Goal: Information Seeking & Learning: Learn about a topic

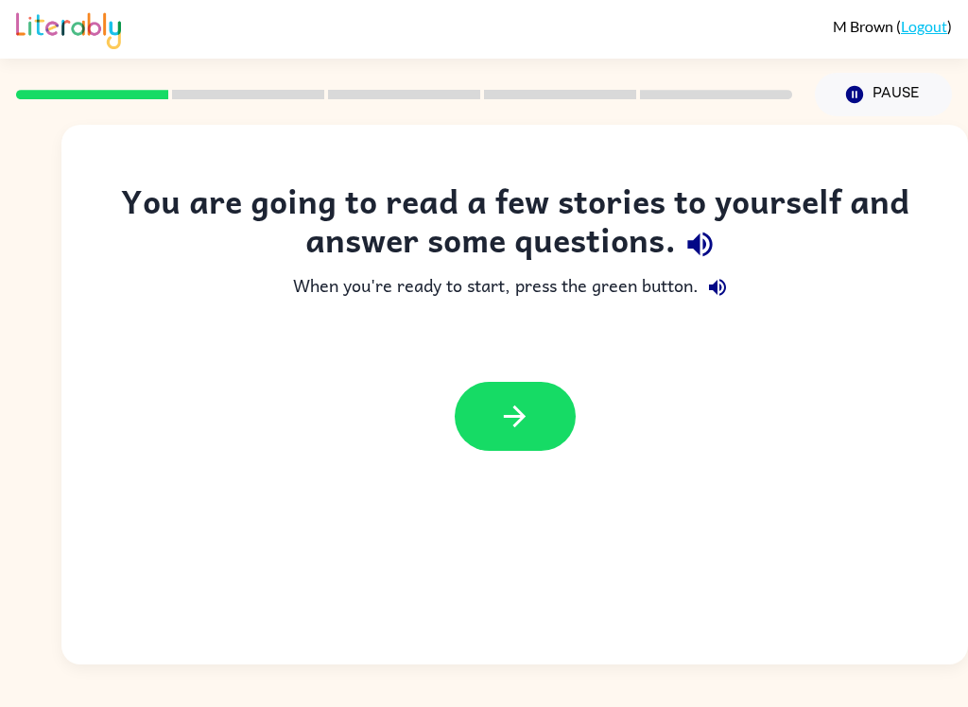
click at [556, 412] on button "button" at bounding box center [515, 416] width 121 height 69
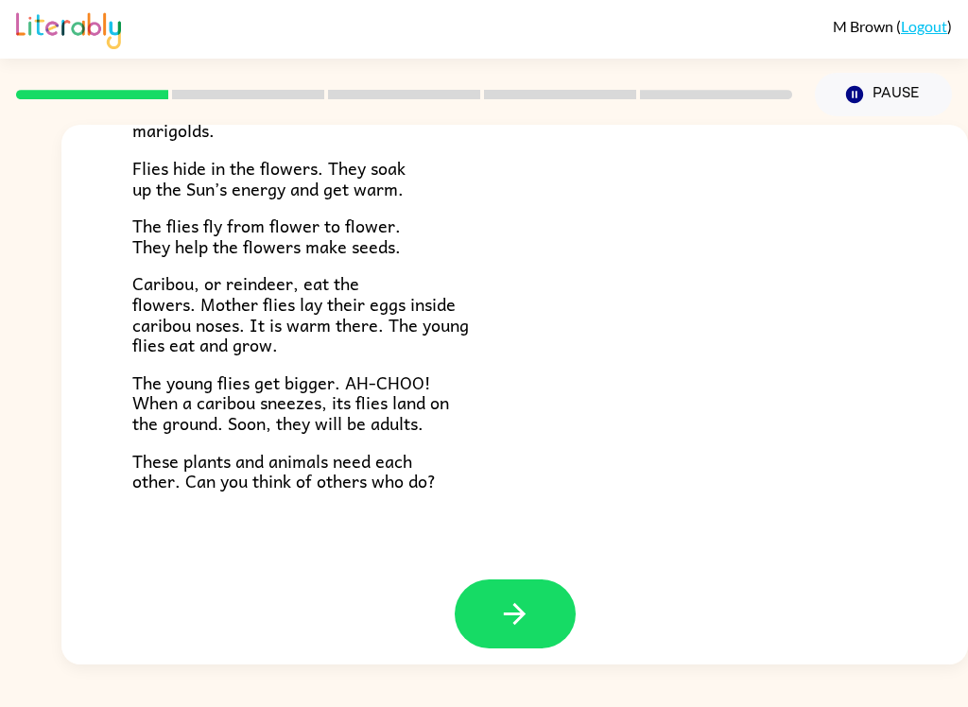
scroll to position [375, 0]
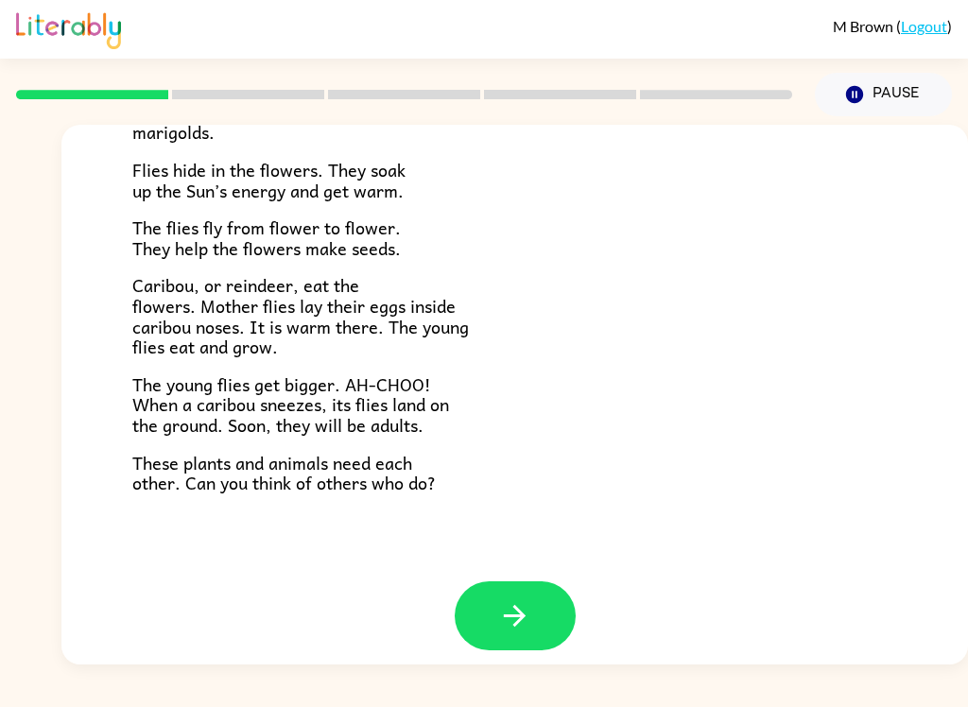
click at [522, 624] on button "button" at bounding box center [515, 616] width 121 height 69
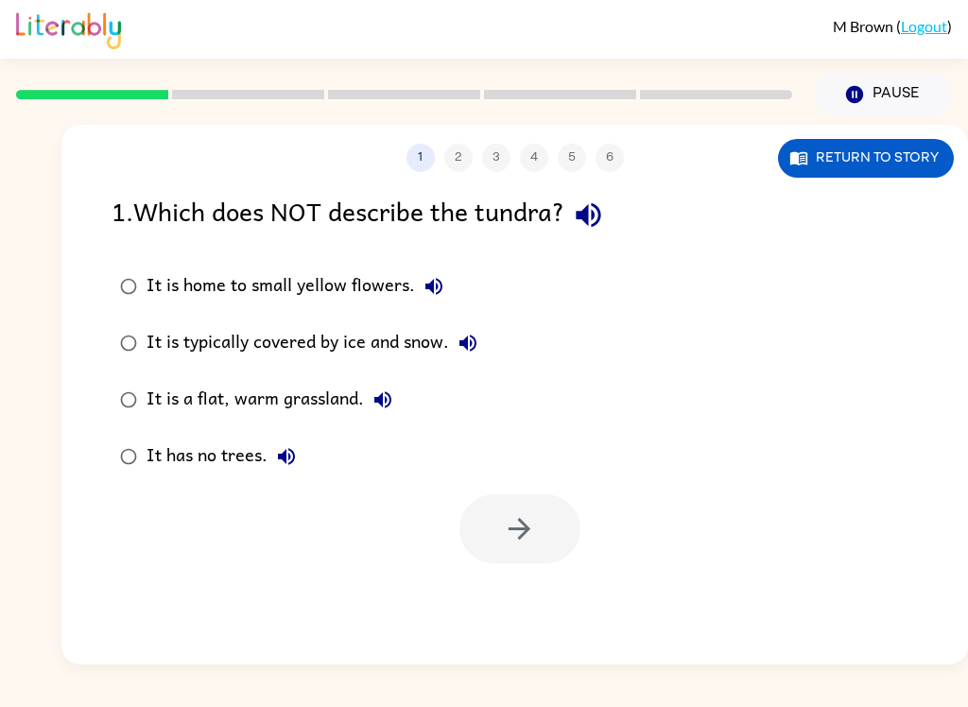
scroll to position [0, 0]
click at [217, 403] on div "It is a flat, warm grassland." at bounding box center [274, 400] width 255 height 38
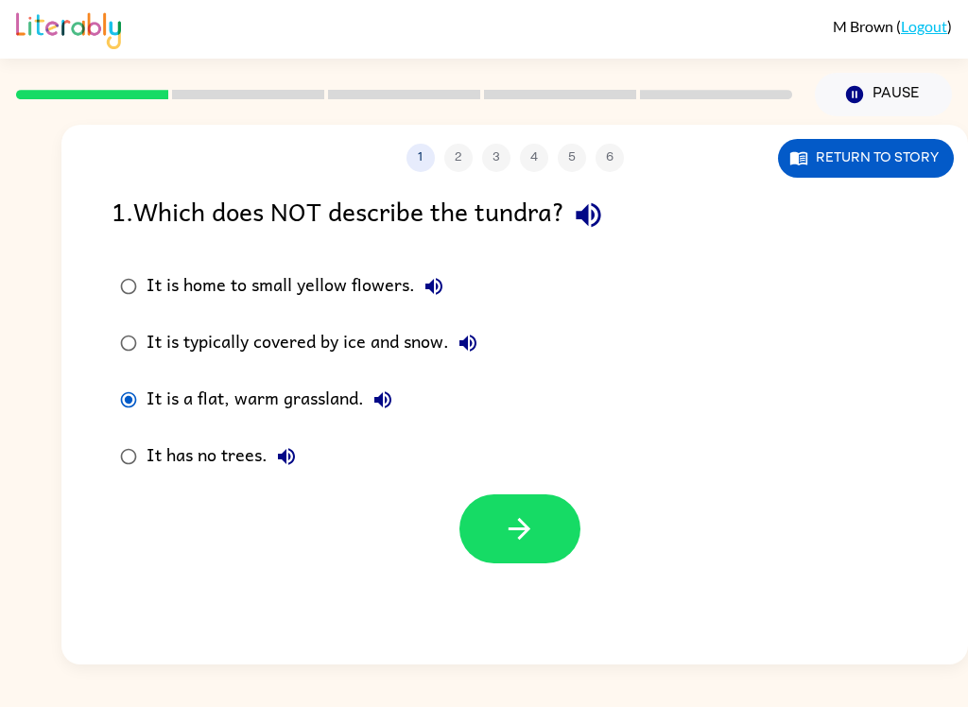
click at [223, 377] on label "It is a flat, warm grassland." at bounding box center [298, 400] width 395 height 57
click at [494, 559] on button "button" at bounding box center [520, 529] width 121 height 69
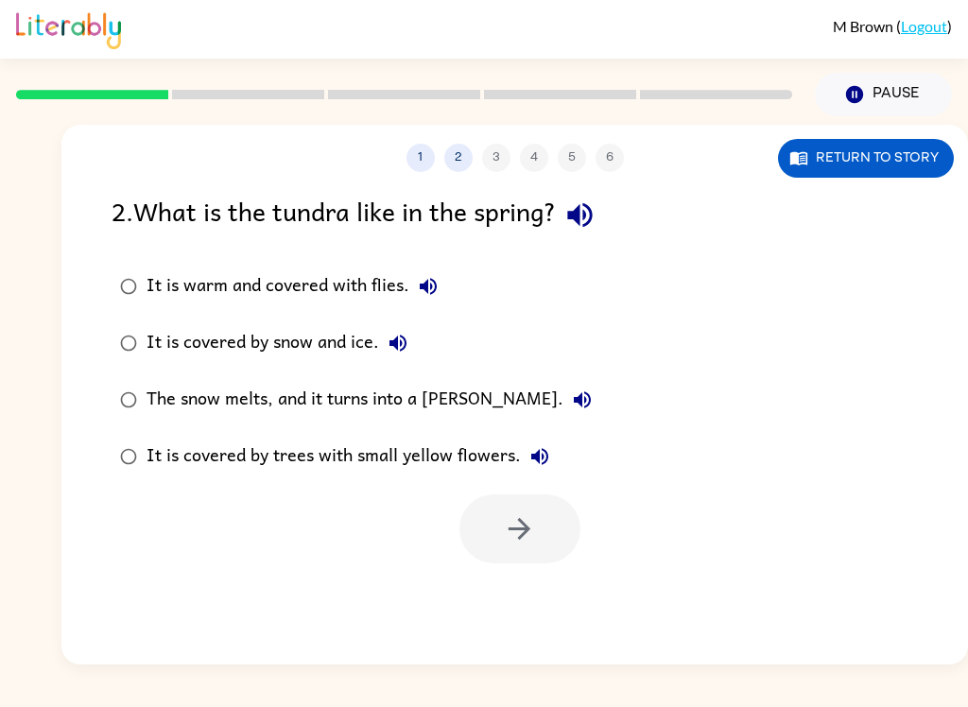
click at [224, 395] on div "The snow melts, and it turns into a [PERSON_NAME]." at bounding box center [374, 400] width 455 height 38
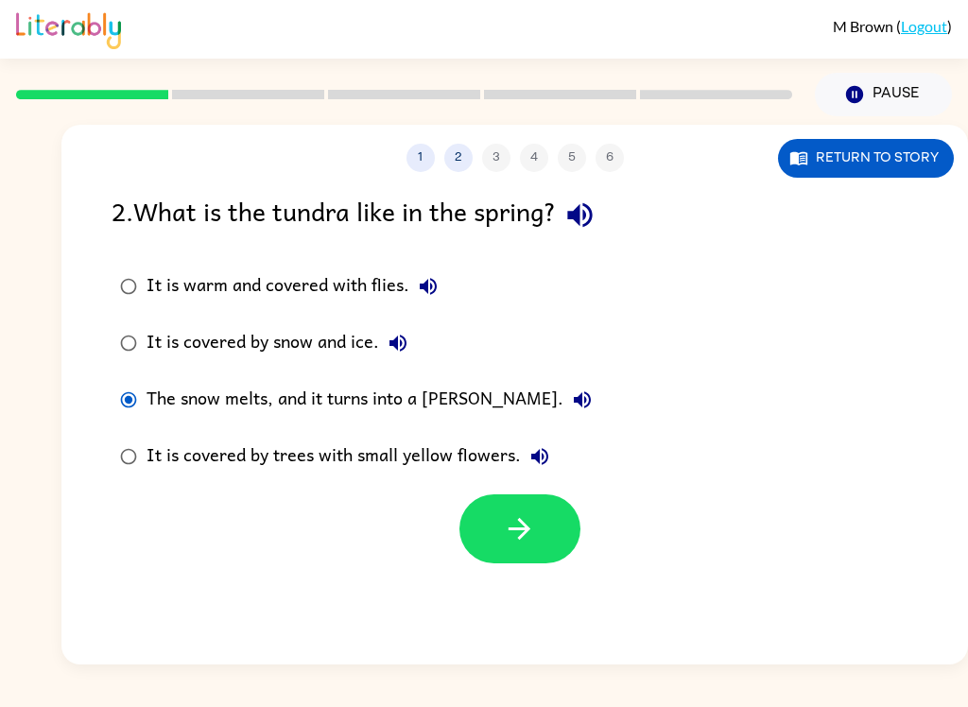
click at [508, 564] on button "button" at bounding box center [520, 529] width 121 height 69
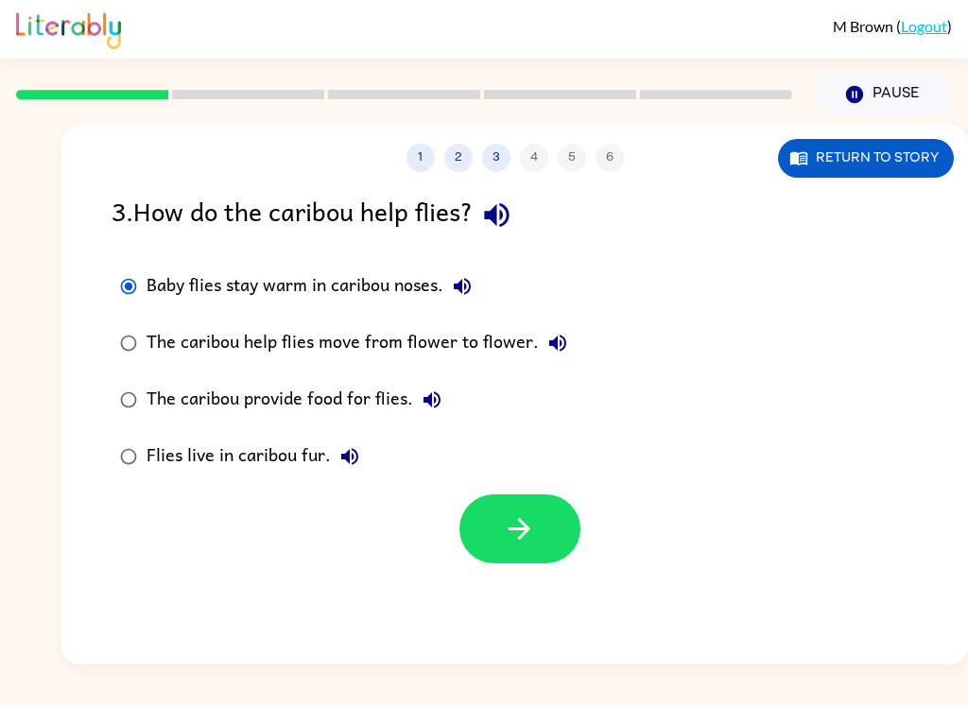
click at [480, 534] on button "button" at bounding box center [520, 529] width 121 height 69
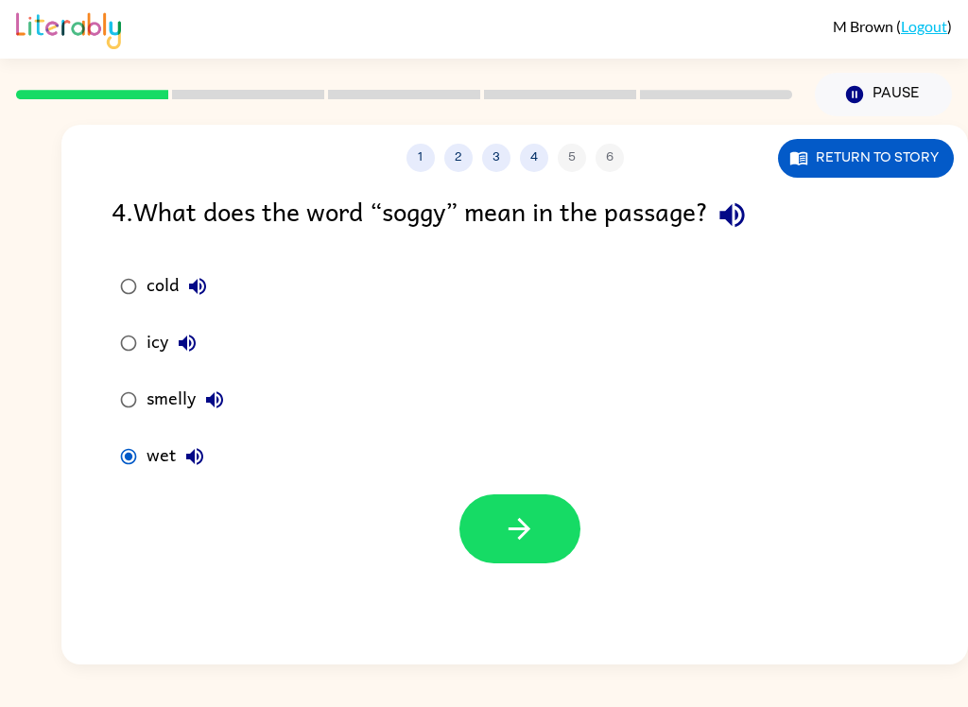
click at [564, 537] on button "button" at bounding box center [520, 529] width 121 height 69
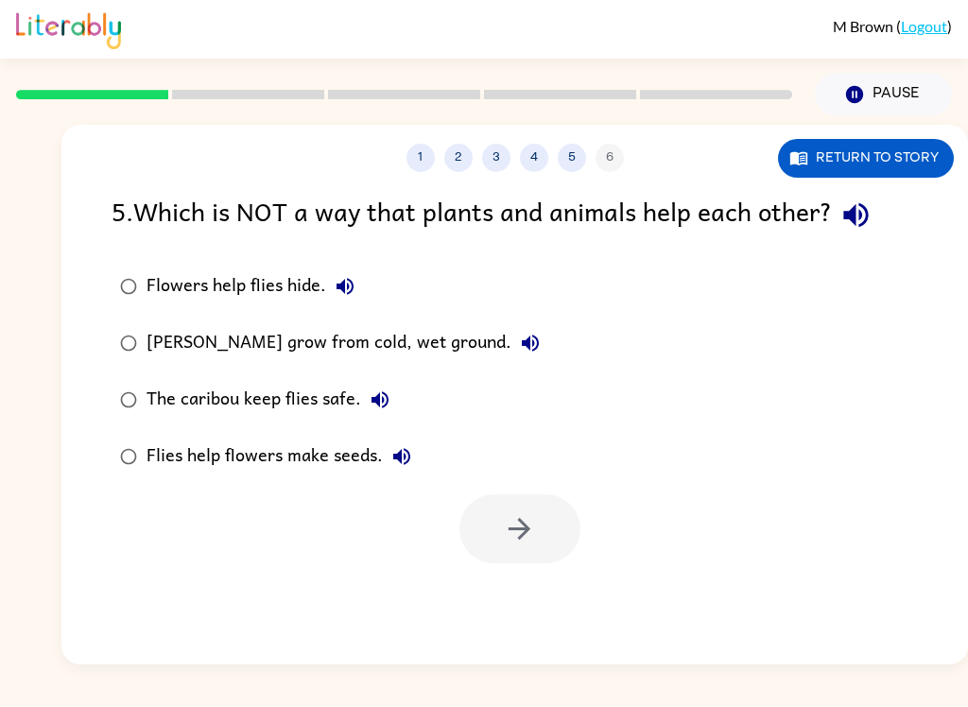
click at [155, 273] on div "Flowers help flies hide." at bounding box center [256, 287] width 218 height 38
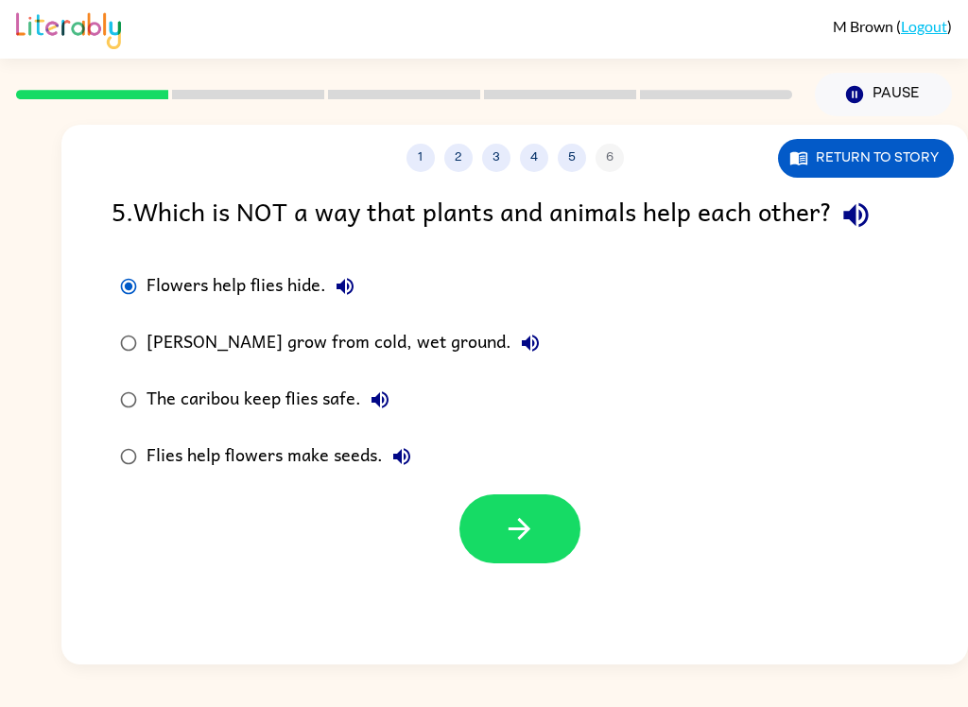
click at [566, 539] on button "button" at bounding box center [520, 529] width 121 height 69
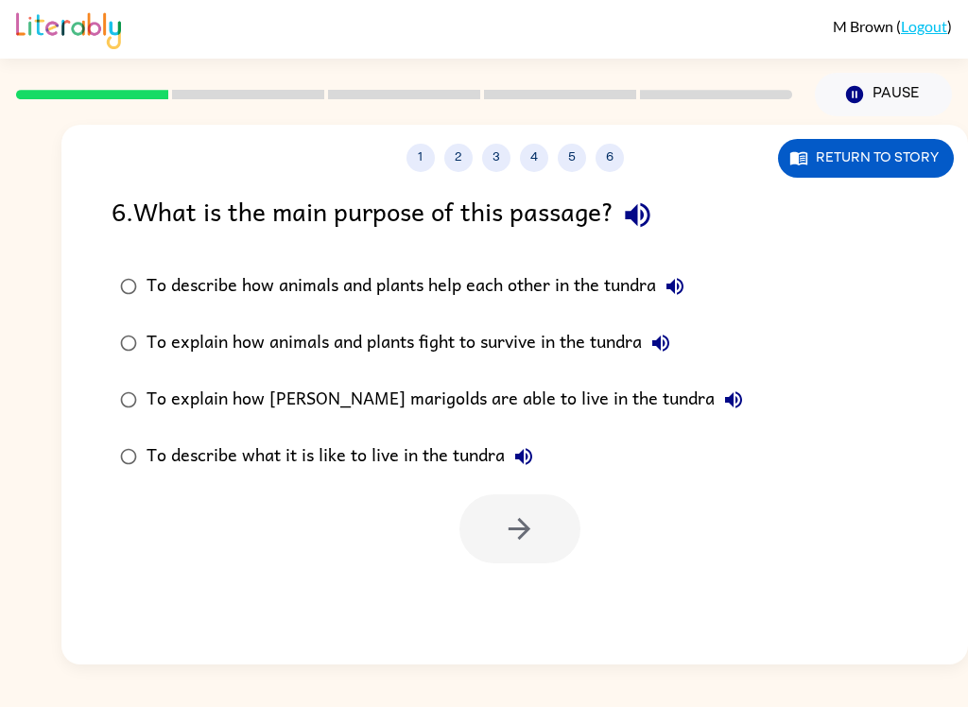
click at [501, 564] on div at bounding box center [520, 529] width 121 height 69
click at [160, 344] on div "To explain how animals and plants fight to survive in the tundra" at bounding box center [413, 343] width 533 height 38
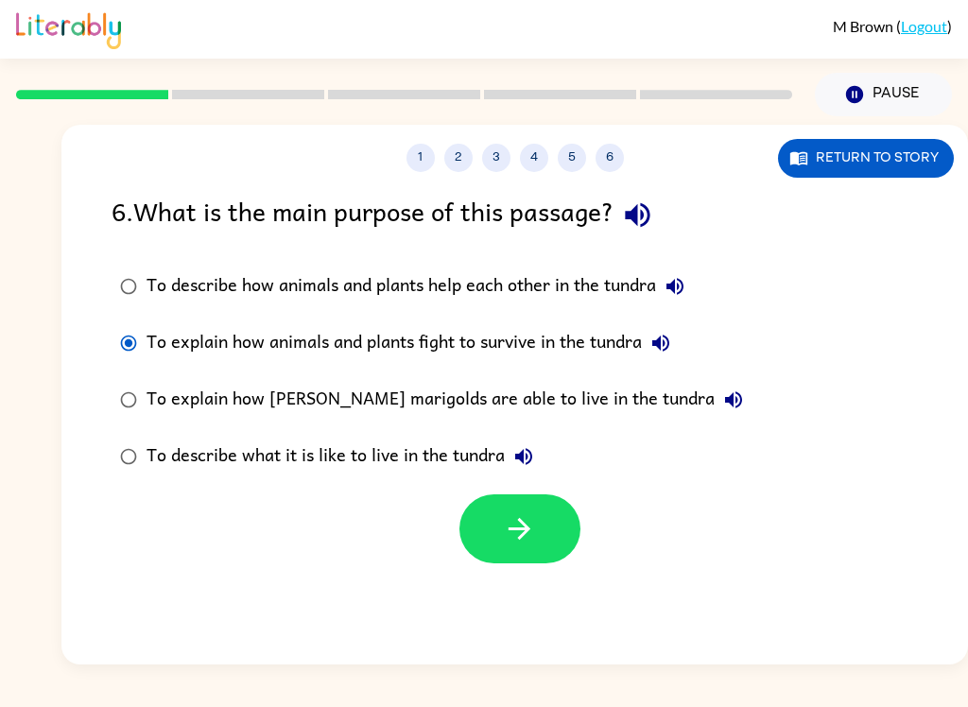
click at [503, 564] on button "button" at bounding box center [520, 529] width 121 height 69
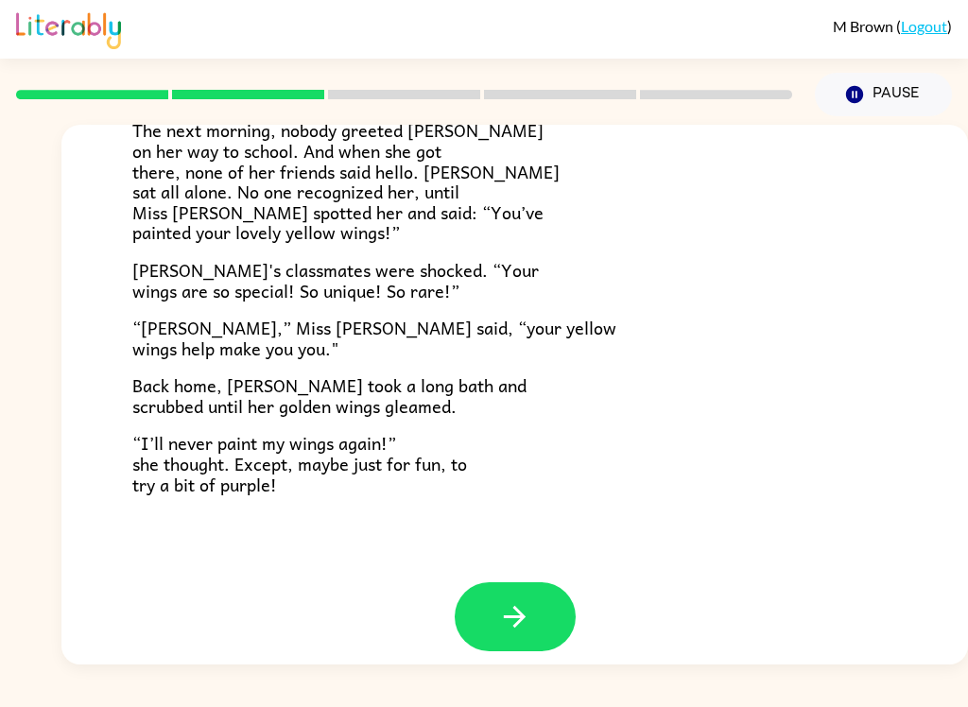
scroll to position [512, 0]
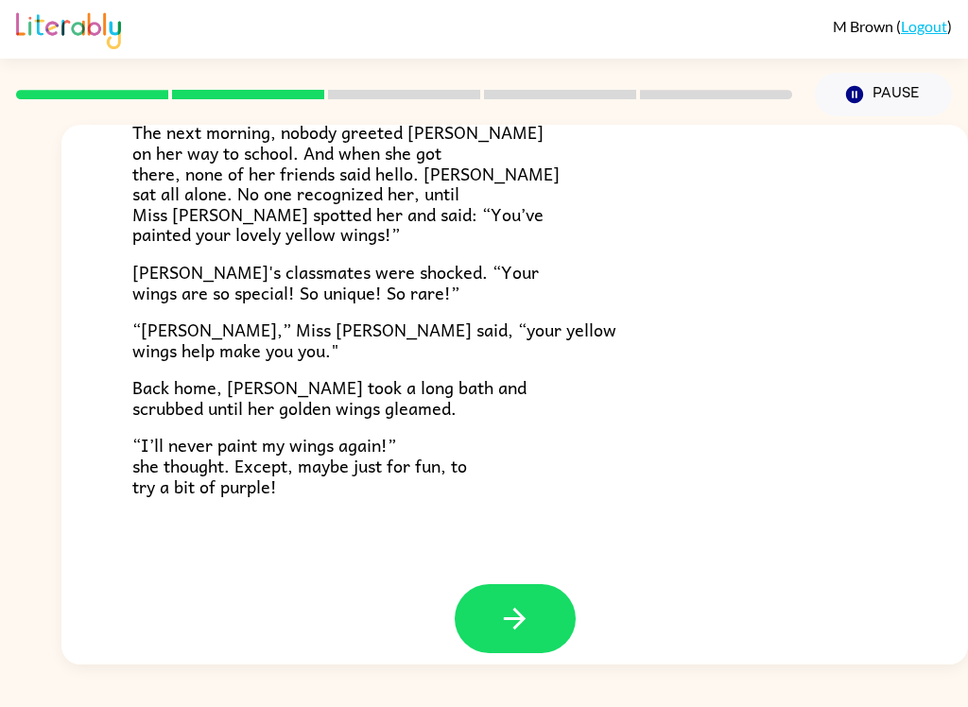
click at [542, 601] on button "button" at bounding box center [515, 618] width 121 height 69
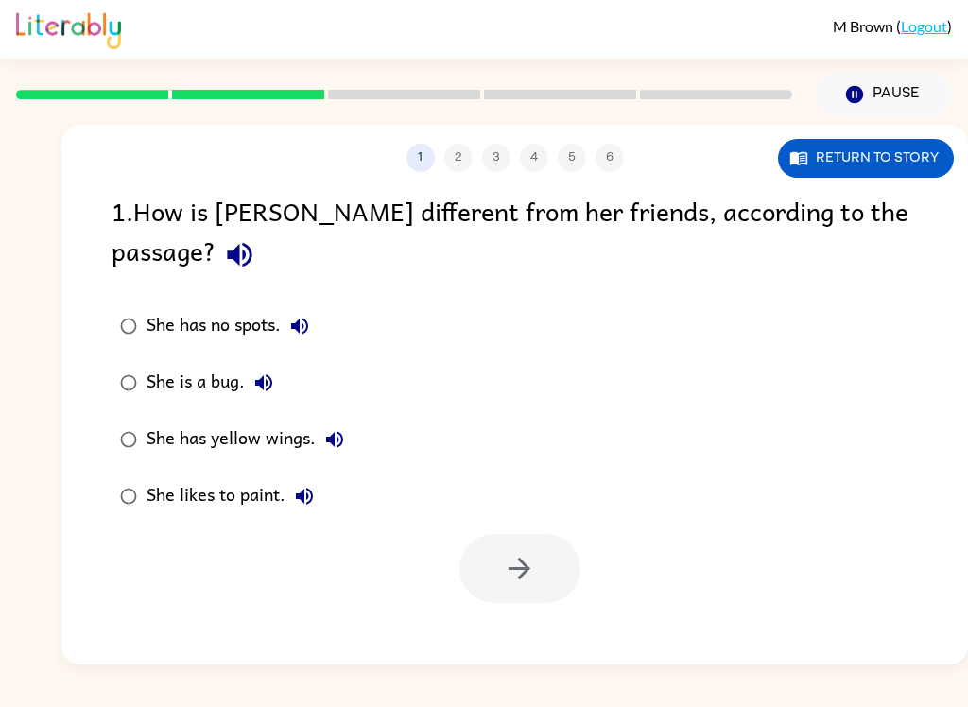
scroll to position [0, 0]
click at [253, 372] on icon "button" at bounding box center [263, 383] width 23 height 23
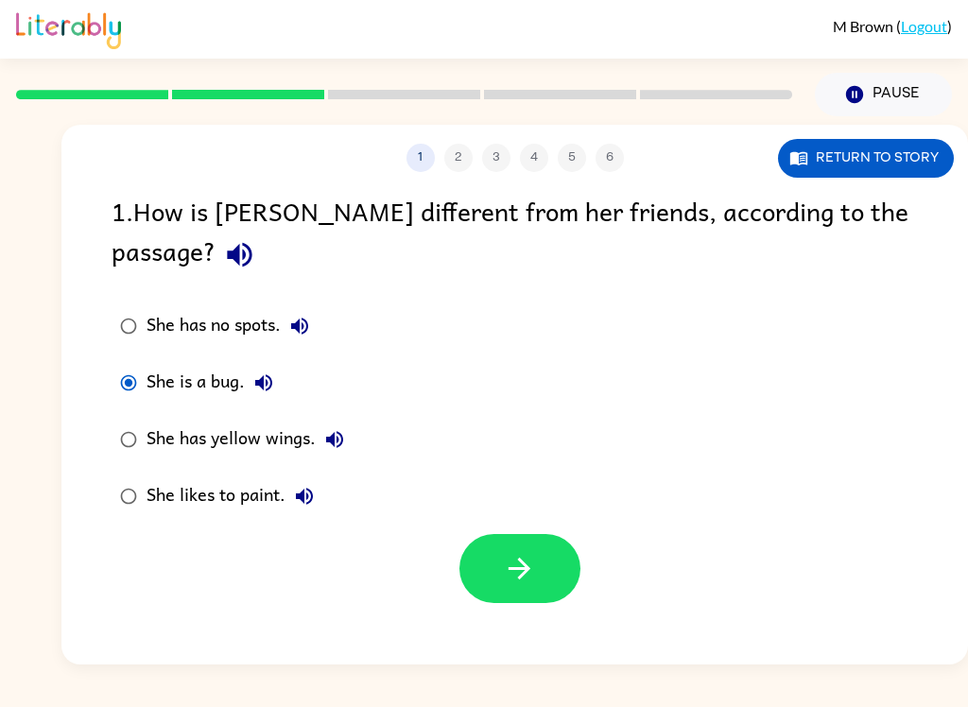
click at [566, 534] on button "button" at bounding box center [520, 568] width 121 height 69
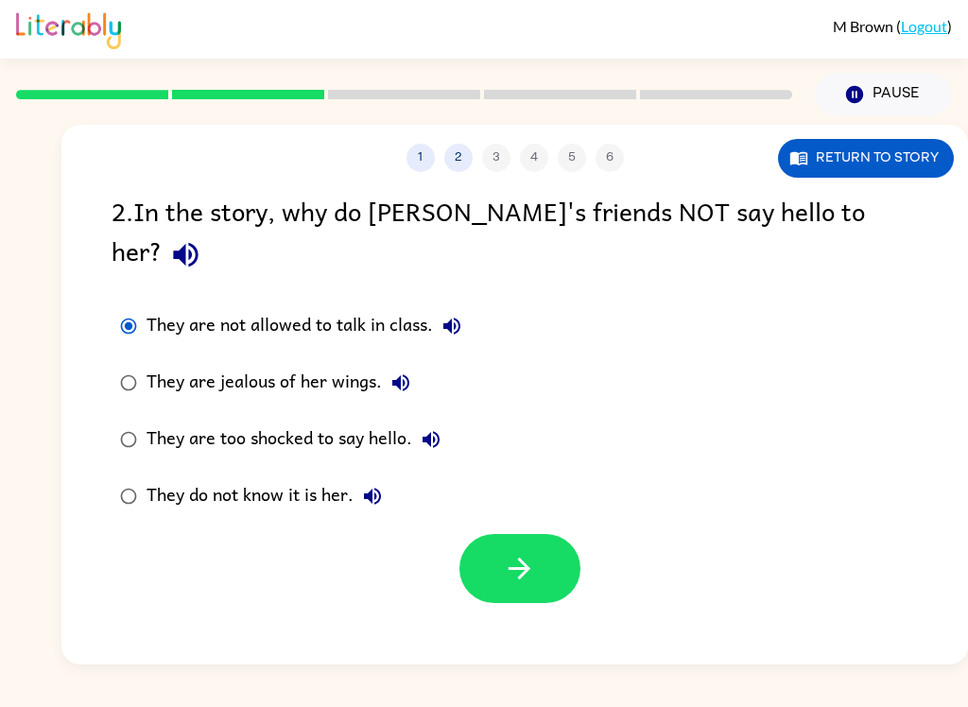
click at [468, 307] on button "They are not allowed to talk in class." at bounding box center [452, 326] width 38 height 38
click at [521, 534] on button "button" at bounding box center [520, 568] width 121 height 69
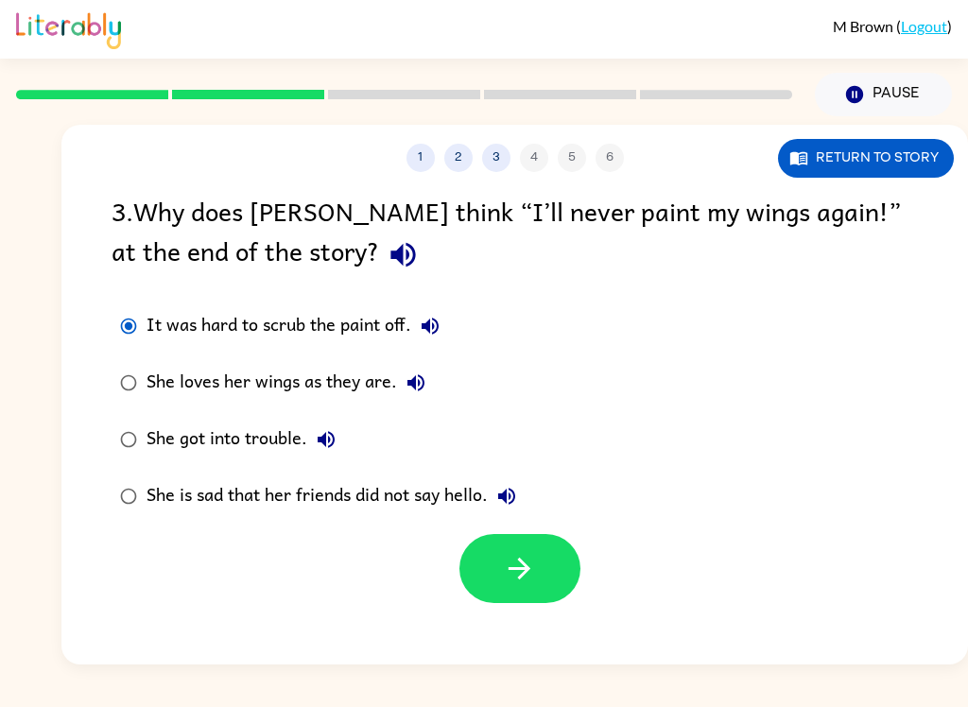
click at [495, 569] on button "button" at bounding box center [520, 568] width 121 height 69
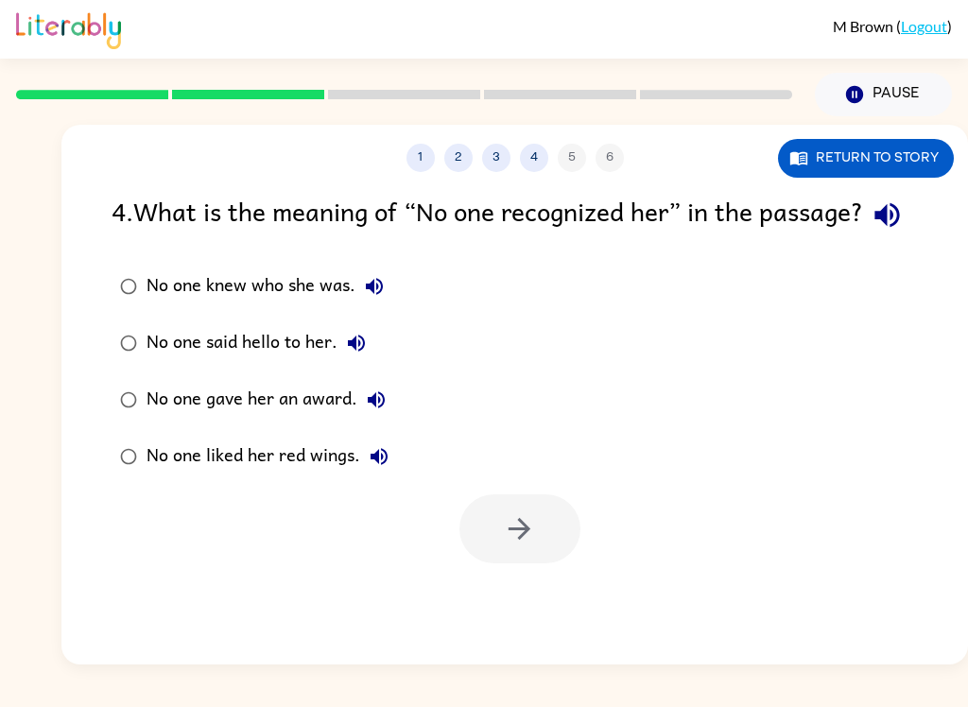
click at [372, 360] on label "No one said hello to her." at bounding box center [254, 343] width 306 height 57
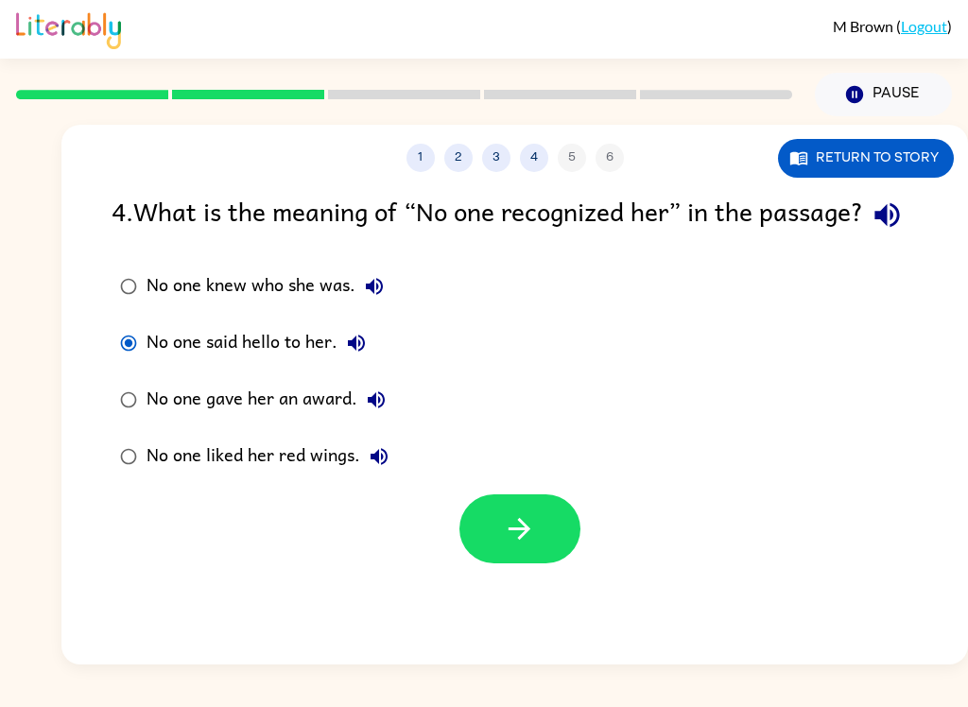
click at [371, 359] on label "No one said hello to her." at bounding box center [254, 343] width 306 height 57
click at [348, 362] on button "No one said hello to her." at bounding box center [357, 343] width 38 height 38
click at [863, 237] on button "button" at bounding box center [887, 215] width 48 height 48
click at [889, 691] on div "[PERSON_NAME] ( Logout ) Pause Pause 1 2 3 4 5 6 Return to story 4 . What is th…" at bounding box center [484, 353] width 968 height 707
click at [374, 362] on button "No one said hello to her." at bounding box center [357, 343] width 38 height 38
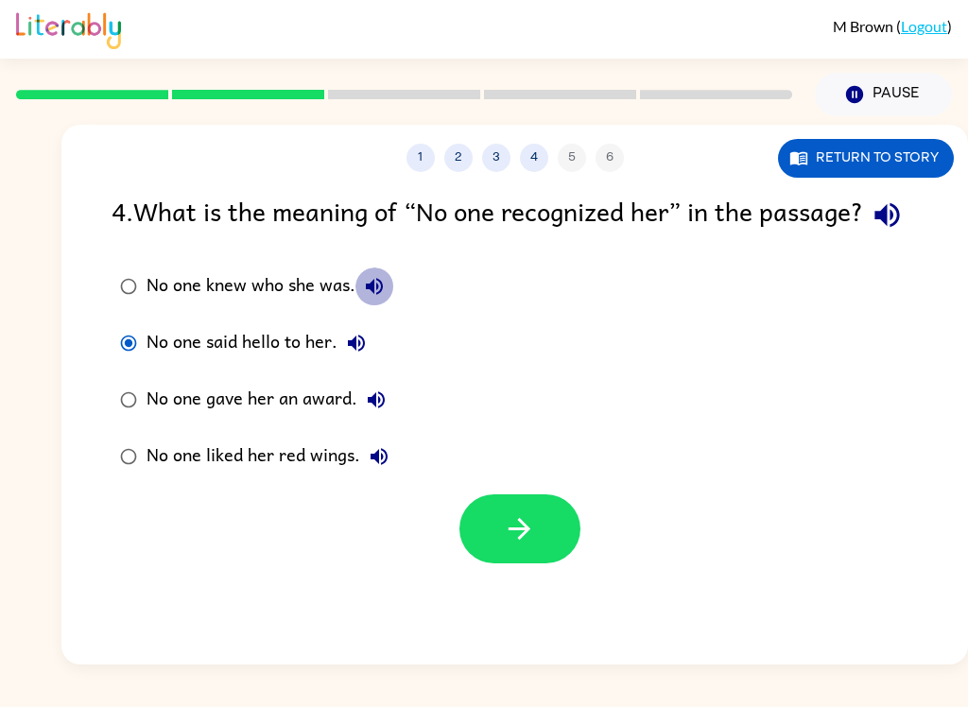
click at [911, 693] on div "[PERSON_NAME] ( Logout ) Pause Pause 1 2 3 4 5 6 Return to story 4 . What is th…" at bounding box center [484, 353] width 968 height 707
click at [544, 564] on button "button" at bounding box center [520, 529] width 121 height 69
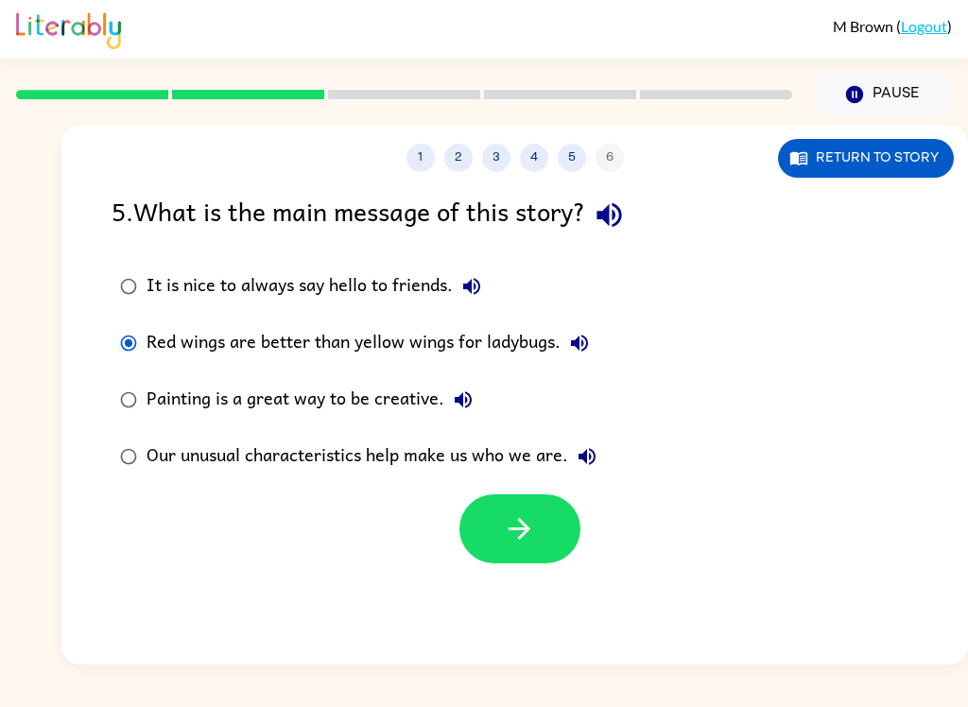
click at [531, 548] on button "button" at bounding box center [520, 529] width 121 height 69
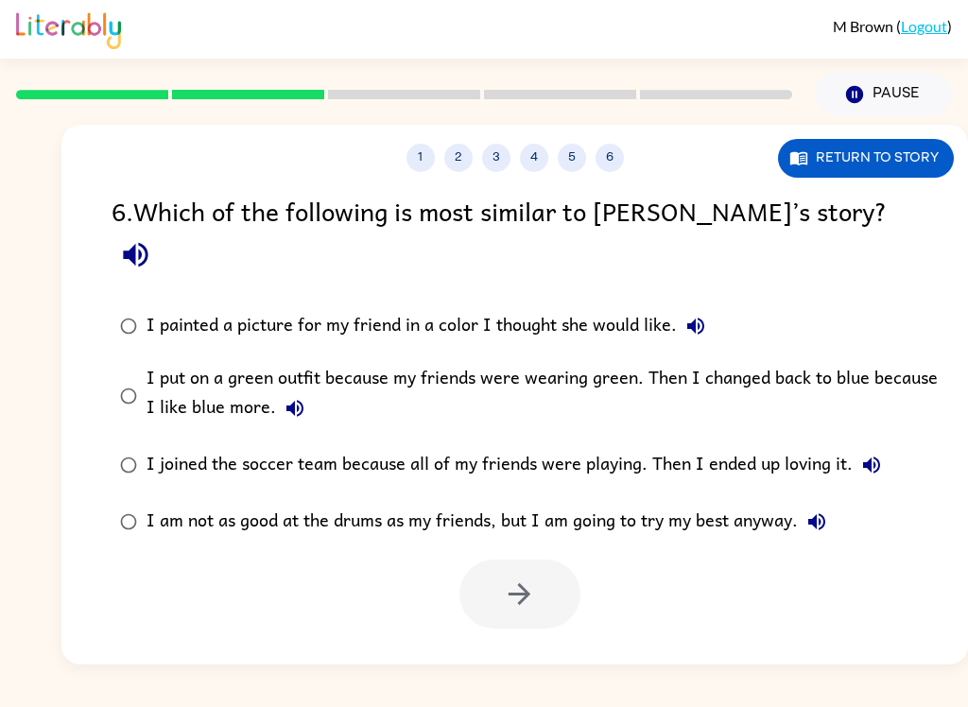
click at [111, 695] on div "[PERSON_NAME] ( Logout ) Pause Pause 1 2 3 4 5 6 Return to story 6 . Which of t…" at bounding box center [484, 353] width 968 height 707
click at [65, 699] on div "[PERSON_NAME] ( Logout ) Pause Pause 1 2 3 4 5 6 Return to story 6 . Which of t…" at bounding box center [484, 353] width 968 height 707
click at [514, 573] on button "button" at bounding box center [520, 594] width 121 height 69
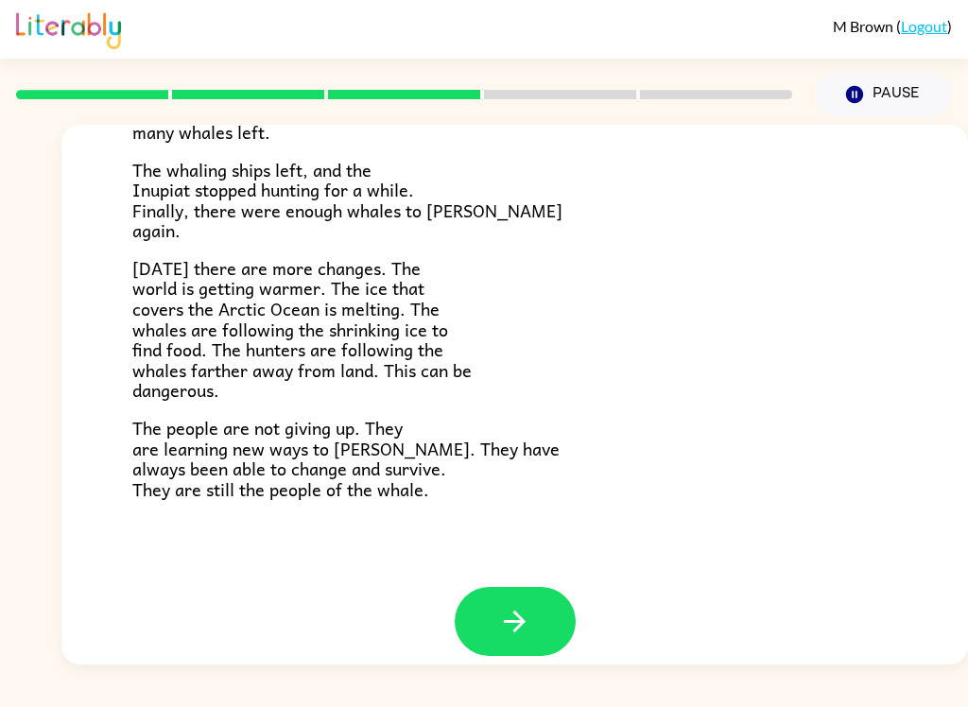
scroll to position [617, 0]
click at [510, 617] on icon "button" at bounding box center [514, 622] width 33 height 33
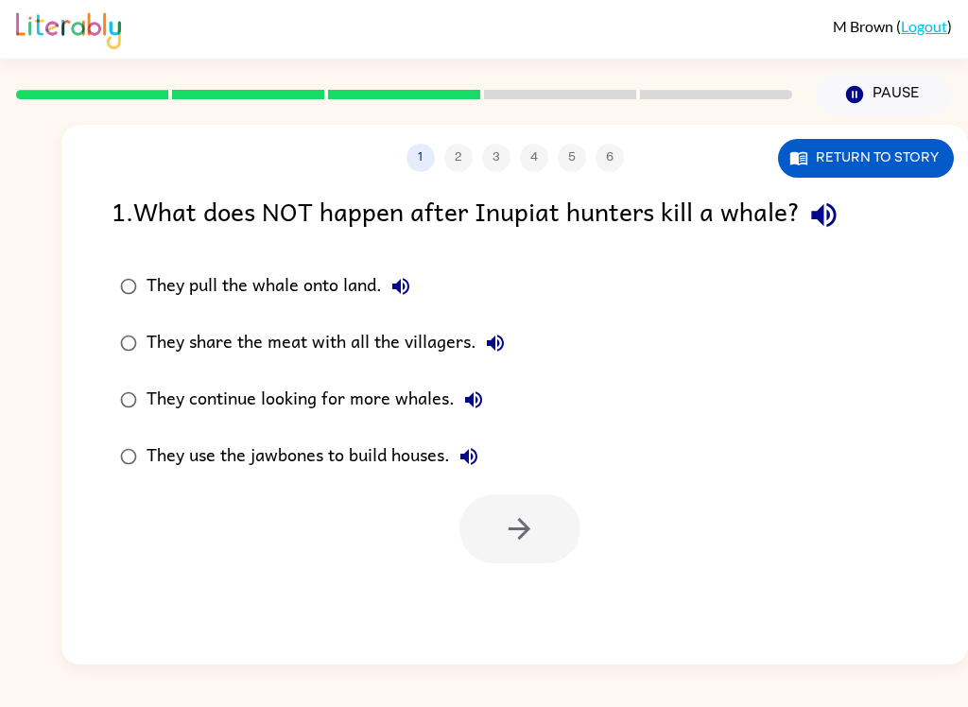
scroll to position [0, 0]
click at [834, 212] on icon "button" at bounding box center [824, 215] width 33 height 33
click at [841, 228] on icon "button" at bounding box center [824, 215] width 33 height 33
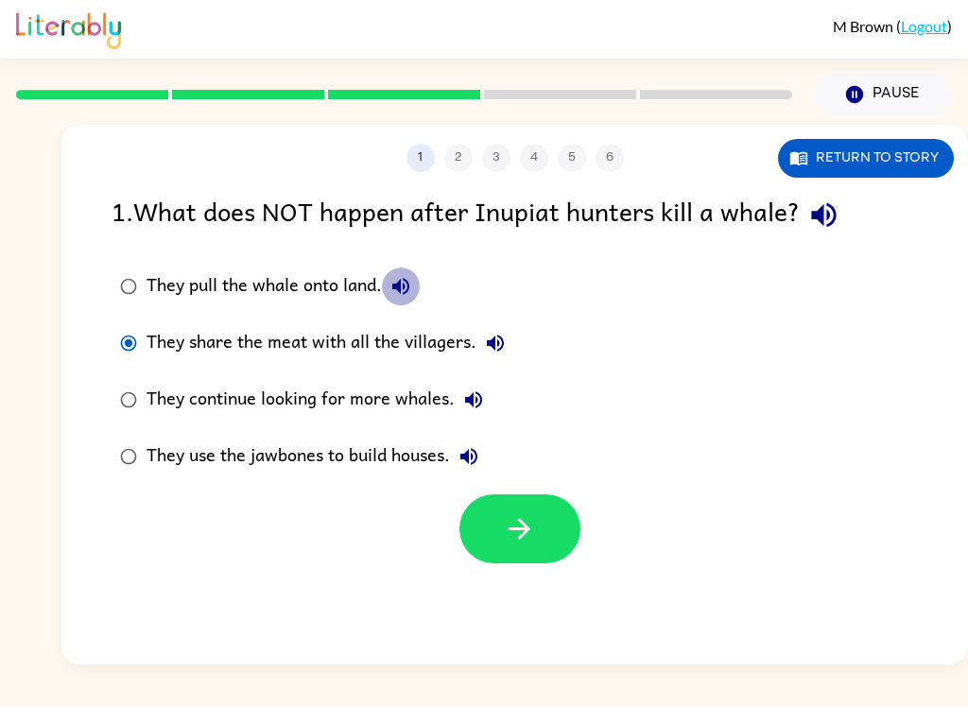
click at [412, 282] on icon "button" at bounding box center [401, 286] width 23 height 23
click at [499, 346] on icon "button" at bounding box center [495, 343] width 17 height 17
click at [472, 405] on icon "button" at bounding box center [473, 400] width 17 height 17
click at [525, 544] on icon "button" at bounding box center [519, 529] width 33 height 33
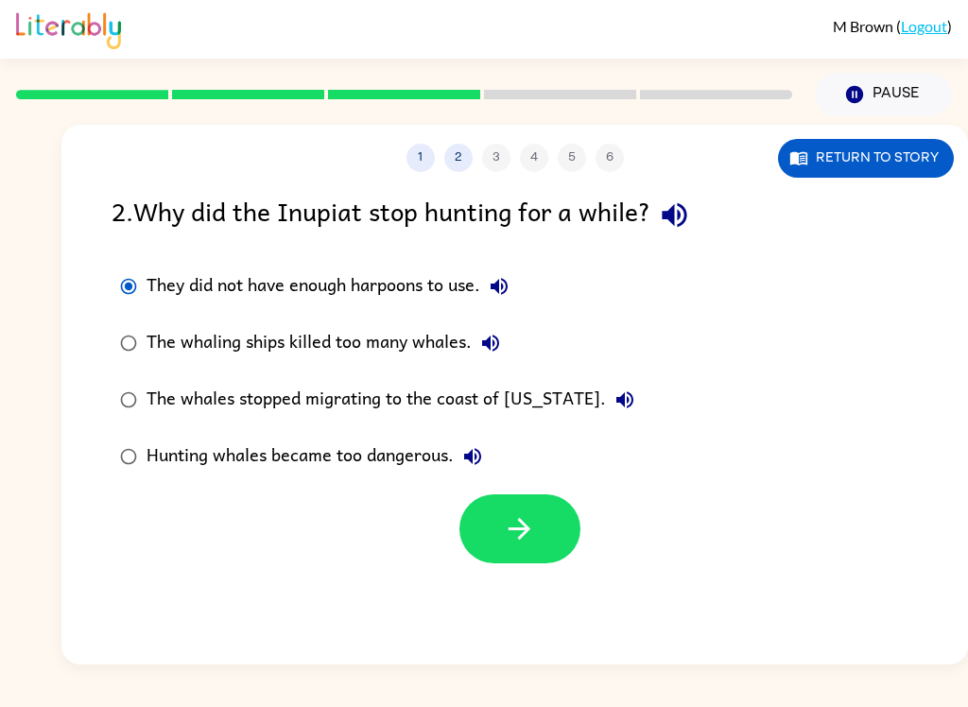
click at [508, 288] on icon "button" at bounding box center [499, 286] width 17 height 17
click at [676, 222] on icon "button" at bounding box center [674, 215] width 33 height 33
click at [508, 275] on button "They did not have enough harpoons to use." at bounding box center [499, 287] width 38 height 38
click at [500, 351] on icon "button" at bounding box center [490, 343] width 23 height 23
click at [614, 390] on icon "button" at bounding box center [625, 400] width 23 height 23
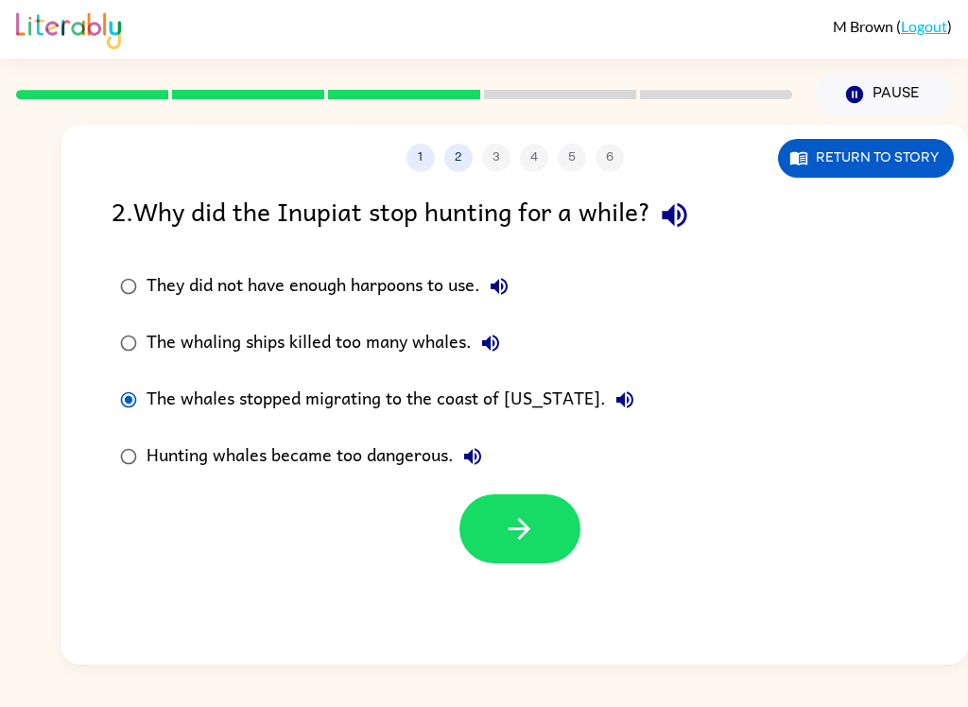
click at [489, 560] on button "button" at bounding box center [520, 529] width 121 height 69
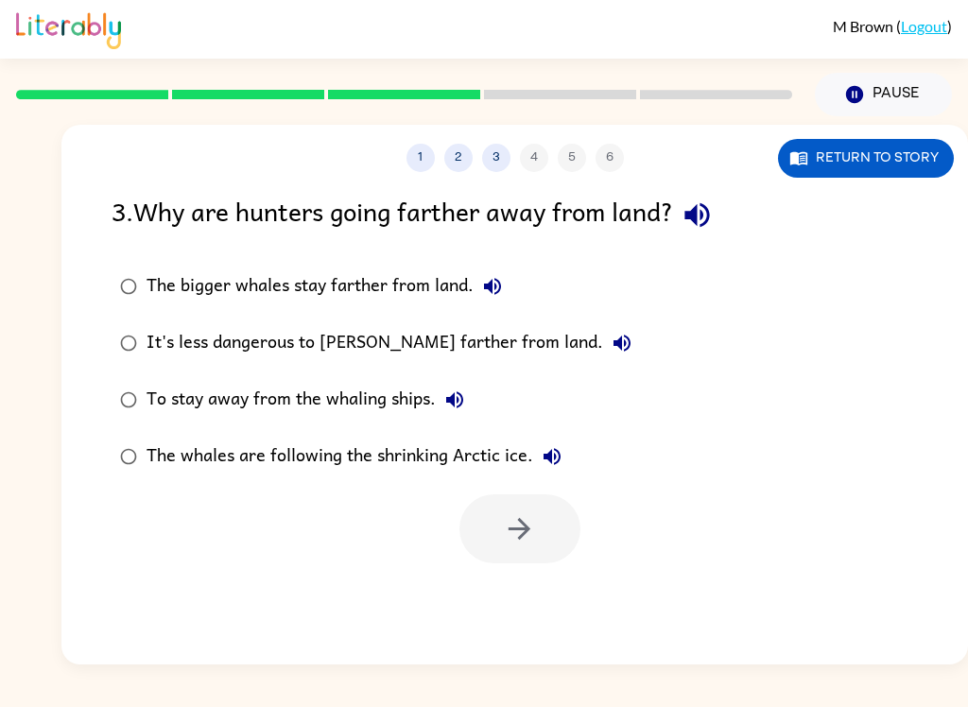
click at [709, 216] on icon "button" at bounding box center [697, 215] width 25 height 25
click at [603, 357] on button "It's less dangerous to [PERSON_NAME] farther from land." at bounding box center [622, 343] width 38 height 38
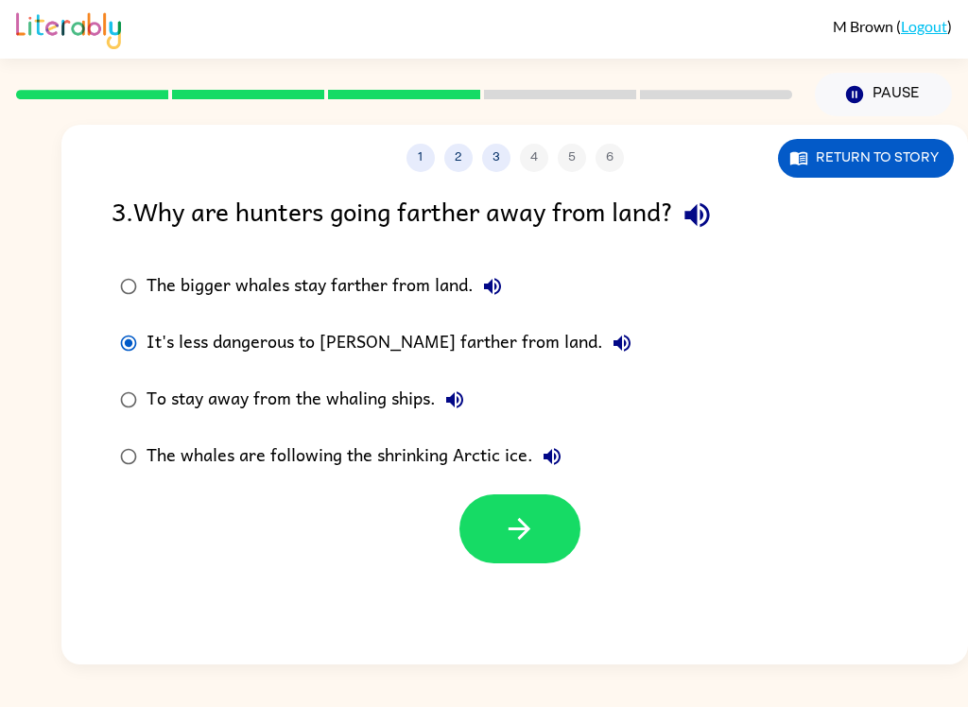
click at [482, 536] on button "button" at bounding box center [520, 529] width 121 height 69
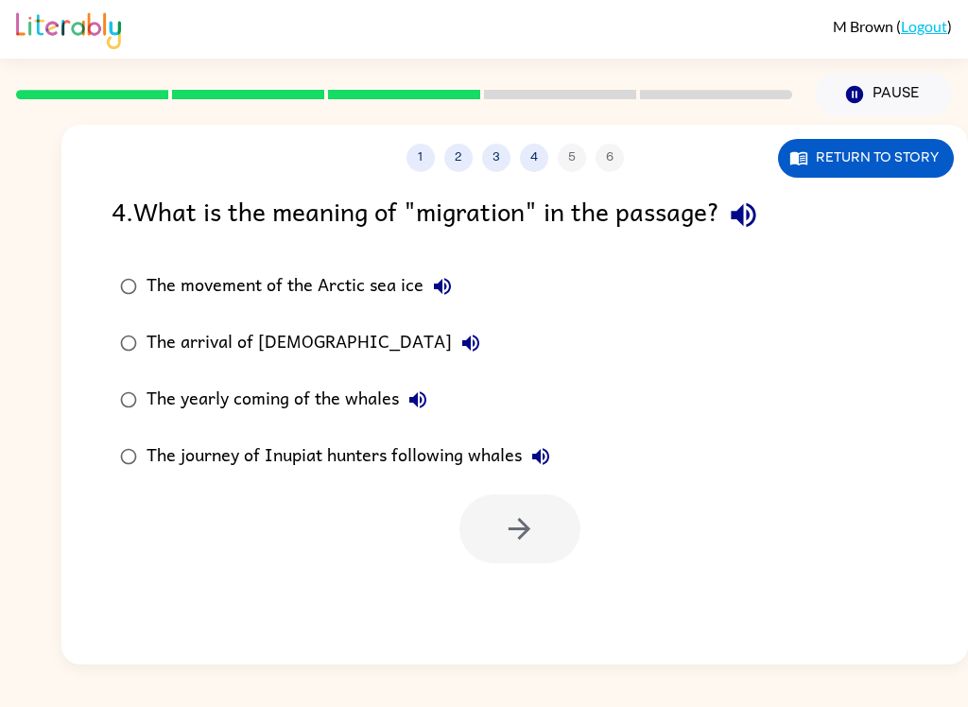
click at [758, 211] on icon "button" at bounding box center [743, 215] width 33 height 33
click at [448, 305] on button "The movement of the Arctic sea ice" at bounding box center [443, 287] width 38 height 38
click at [462, 341] on icon "button" at bounding box center [470, 343] width 17 height 17
click at [435, 401] on button "The yearly coming of the whales" at bounding box center [418, 400] width 38 height 38
click at [541, 471] on button "The journey of Inupiat hunters following whales" at bounding box center [541, 457] width 38 height 38
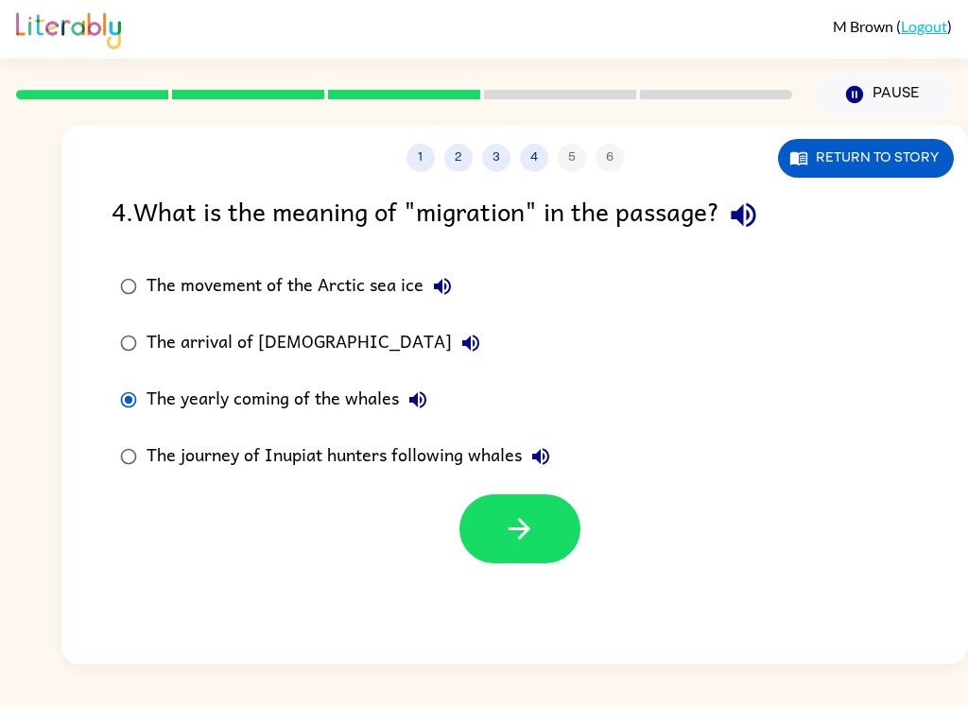
click at [501, 508] on button "button" at bounding box center [520, 529] width 121 height 69
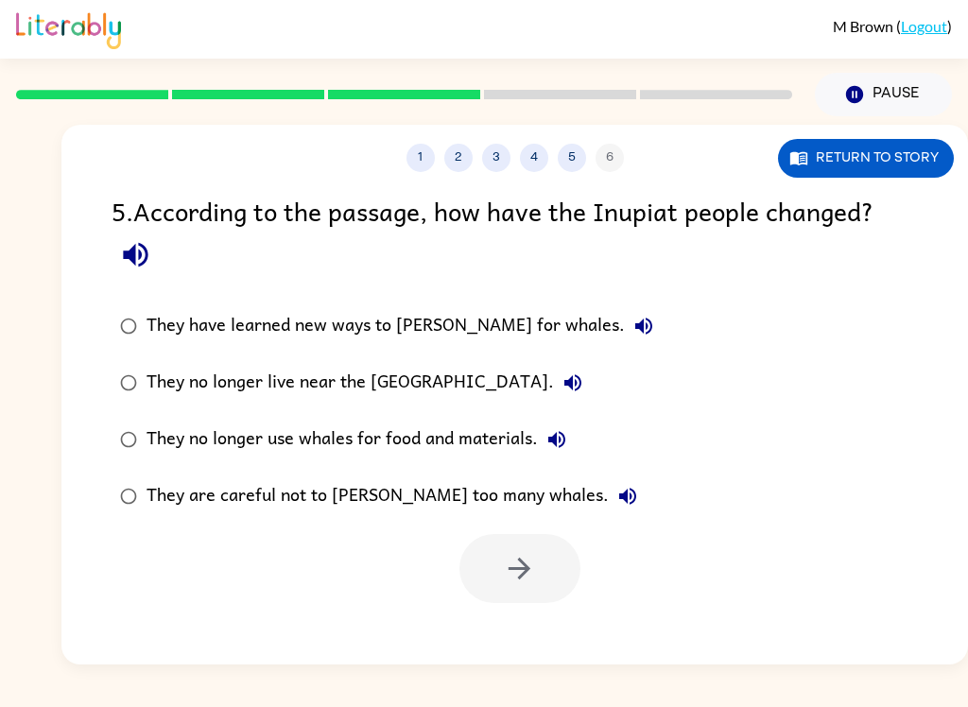
click at [156, 255] on button "button" at bounding box center [136, 255] width 48 height 48
click at [625, 326] on button "They have learned new ways to [PERSON_NAME] for whales." at bounding box center [644, 326] width 38 height 38
click at [565, 386] on icon "button" at bounding box center [573, 382] width 17 height 17
click at [552, 441] on icon "button" at bounding box center [556, 439] width 17 height 17
click at [619, 500] on icon "button" at bounding box center [627, 496] width 17 height 17
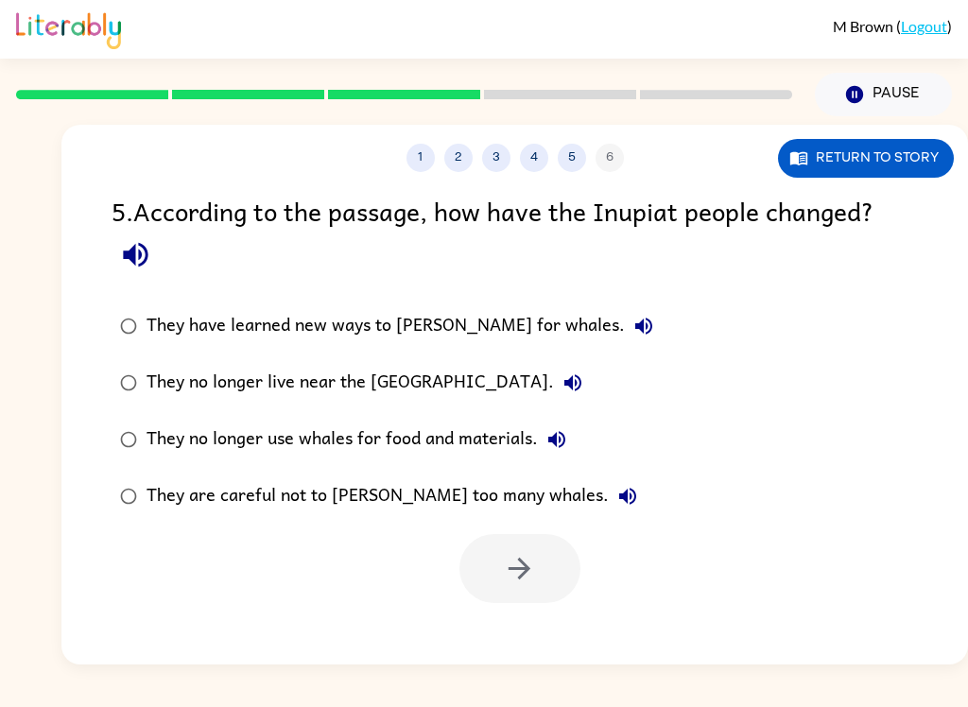
click at [125, 267] on icon "button" at bounding box center [135, 254] width 33 height 33
click at [625, 315] on button "They have learned new ways to [PERSON_NAME] for whales." at bounding box center [644, 326] width 38 height 38
click at [562, 387] on icon "button" at bounding box center [573, 383] width 23 height 23
click at [548, 440] on icon "button" at bounding box center [557, 439] width 23 height 23
click at [159, 443] on div "They no longer use whales for food and materials." at bounding box center [361, 440] width 429 height 38
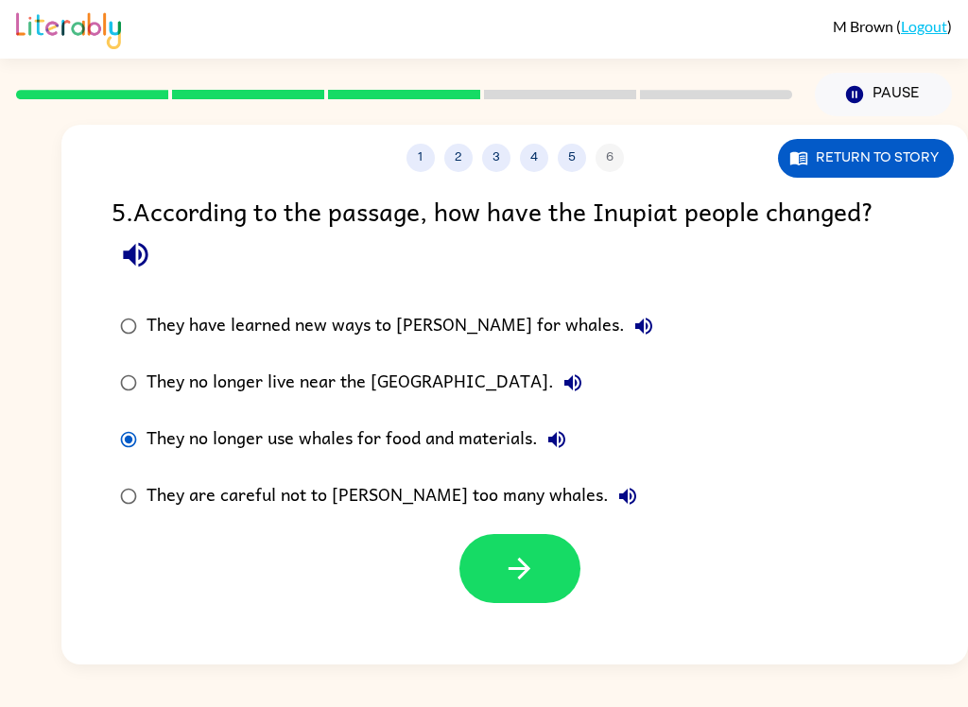
click at [509, 571] on icon "button" at bounding box center [519, 568] width 33 height 33
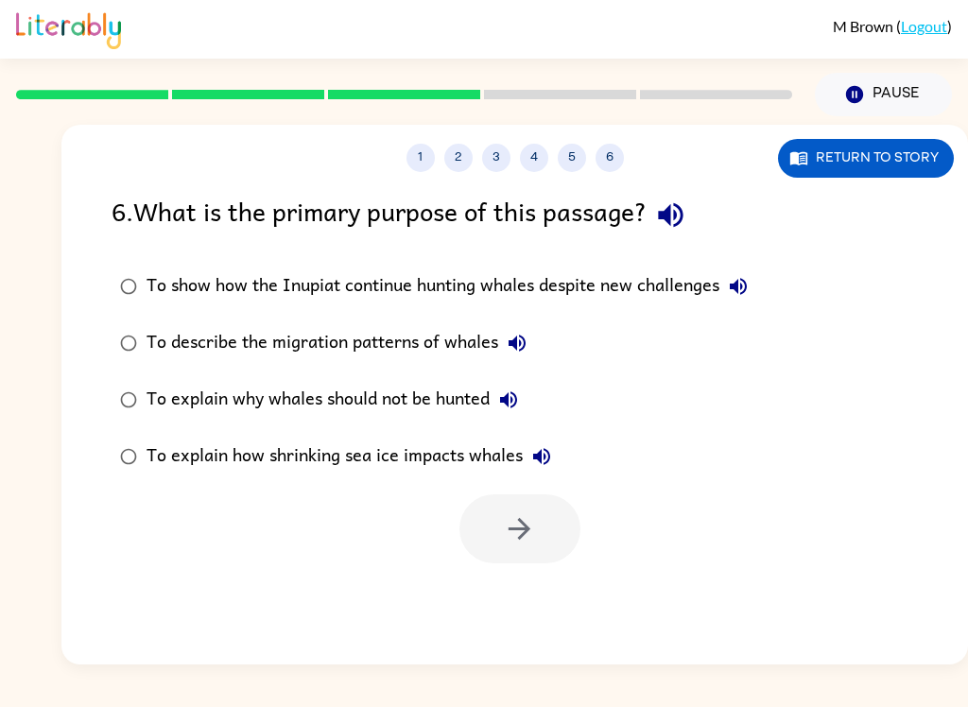
click at [679, 217] on icon "button" at bounding box center [670, 215] width 33 height 33
click at [733, 288] on icon "button" at bounding box center [738, 286] width 23 height 23
click at [530, 344] on button "To describe the migration patterns of whales" at bounding box center [517, 343] width 38 height 38
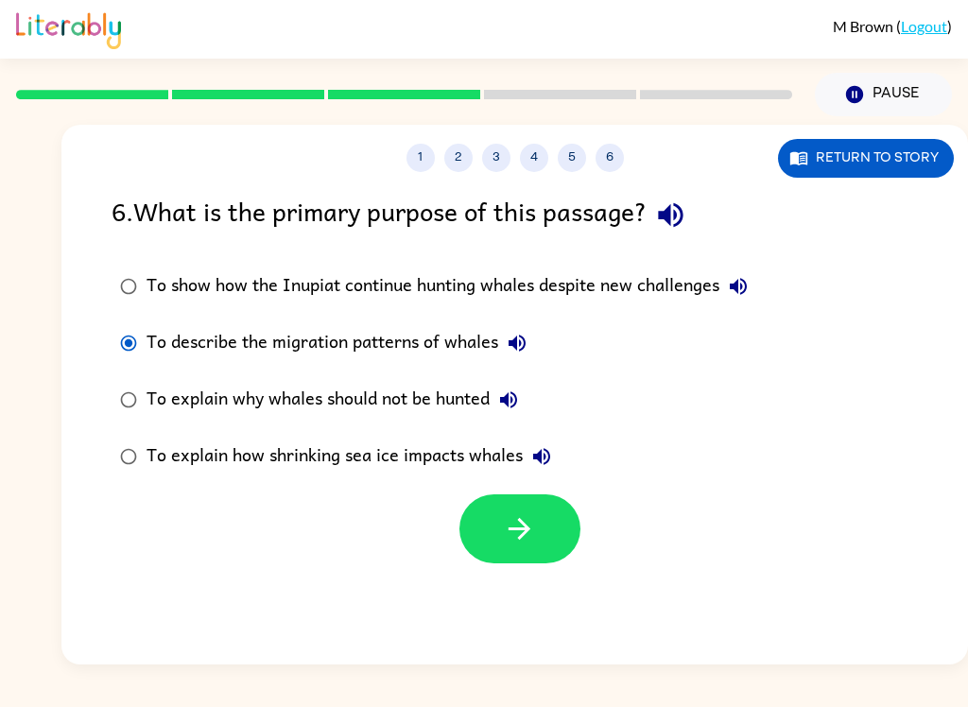
click at [519, 541] on icon "button" at bounding box center [519, 529] width 33 height 33
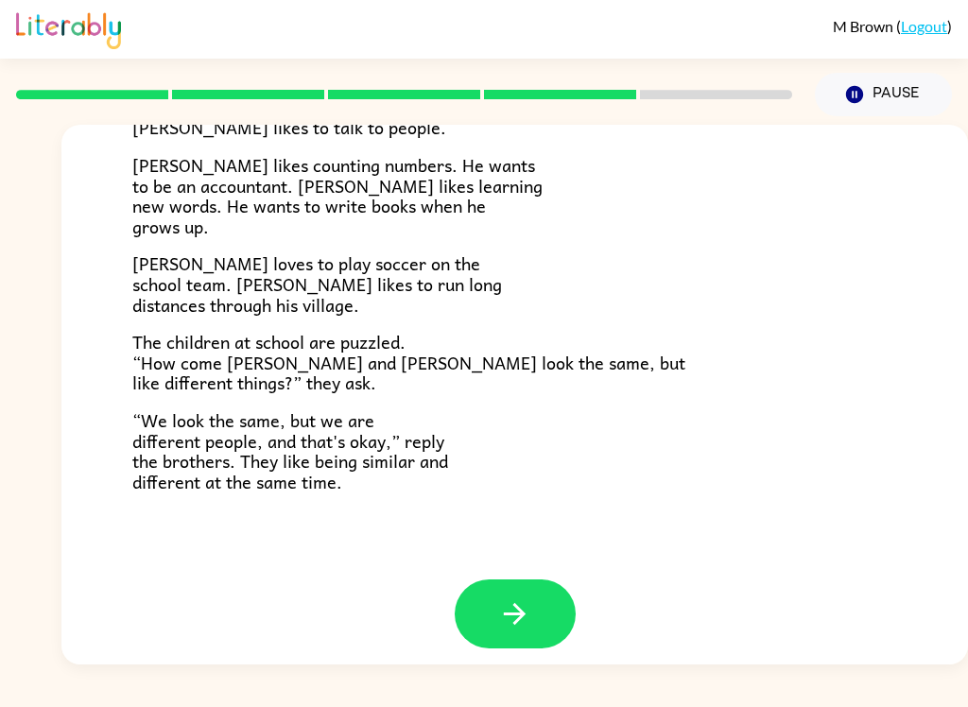
scroll to position [395, 0]
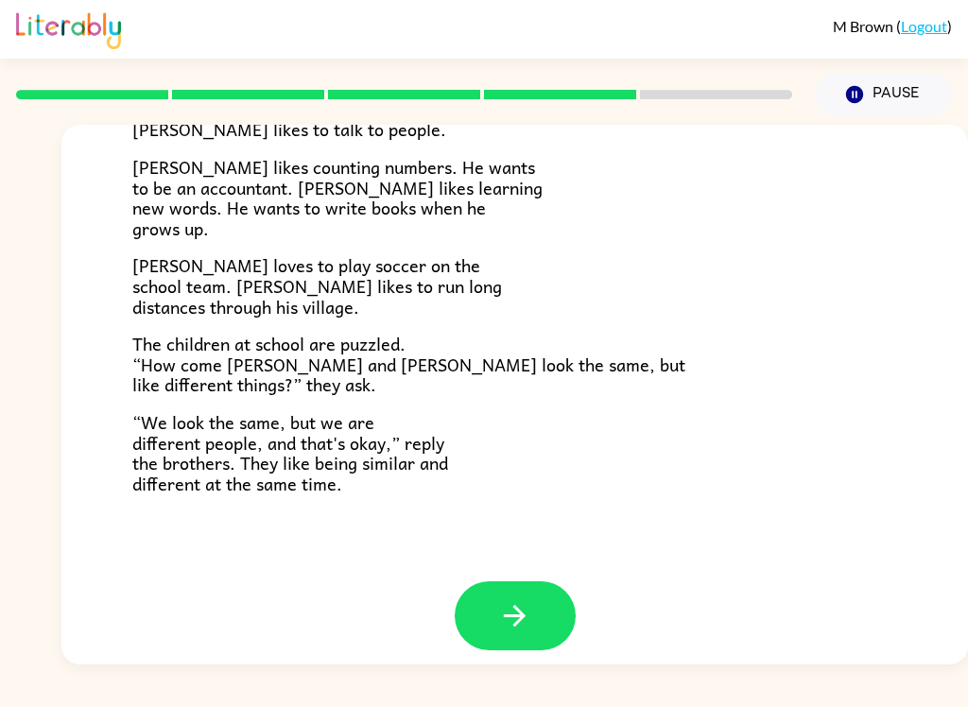
click at [485, 621] on button "button" at bounding box center [515, 616] width 121 height 69
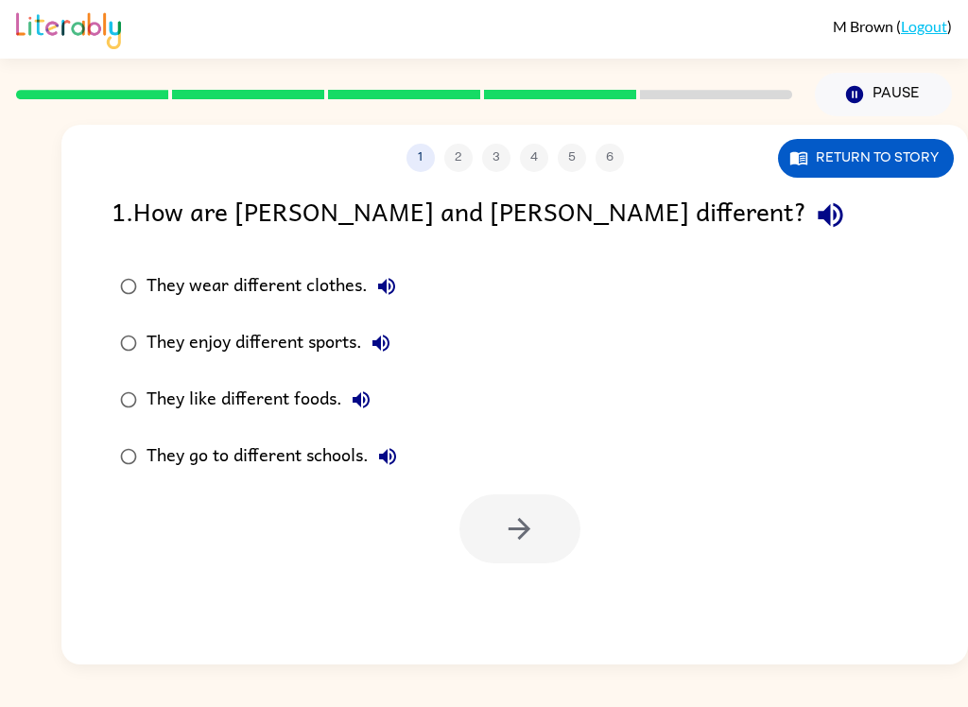
click at [518, 495] on div at bounding box center [520, 529] width 121 height 69
click at [514, 495] on div at bounding box center [520, 529] width 121 height 69
click at [878, 74] on button "Pause Pause" at bounding box center [883, 95] width 137 height 44
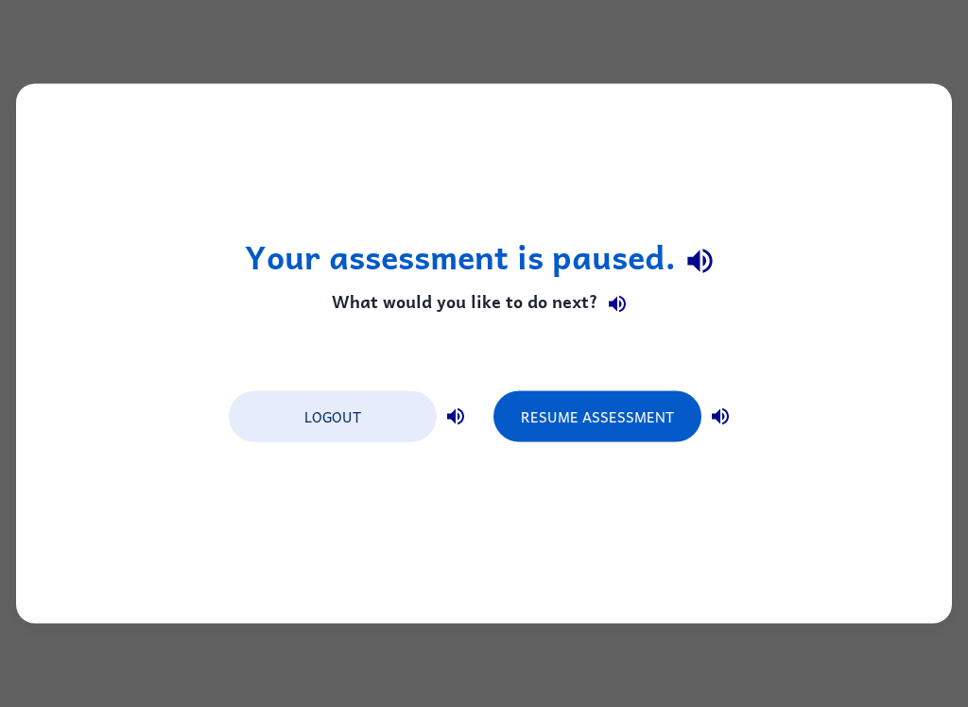
click at [576, 417] on button "Resume Assessment" at bounding box center [598, 417] width 208 height 51
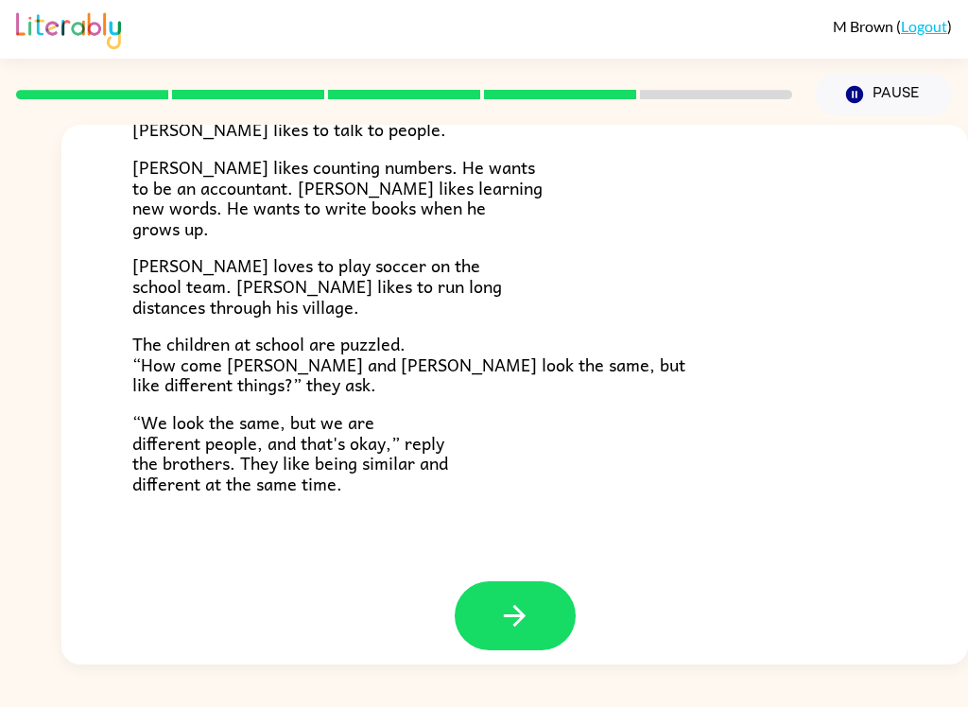
click at [497, 612] on button "button" at bounding box center [515, 616] width 121 height 69
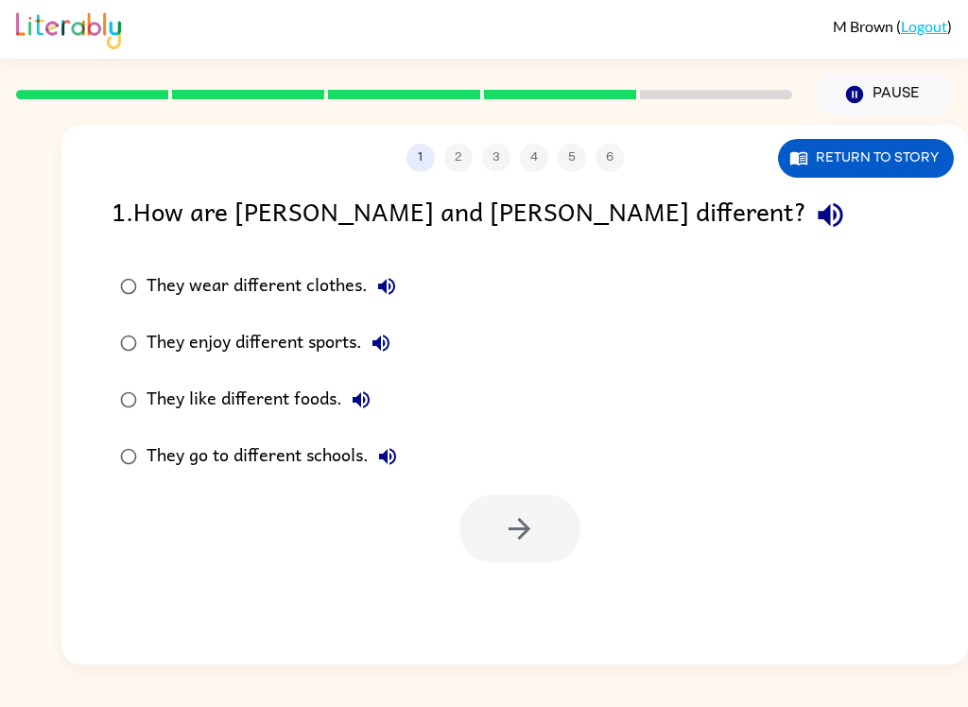
click at [357, 292] on div "They wear different clothes." at bounding box center [276, 287] width 259 height 38
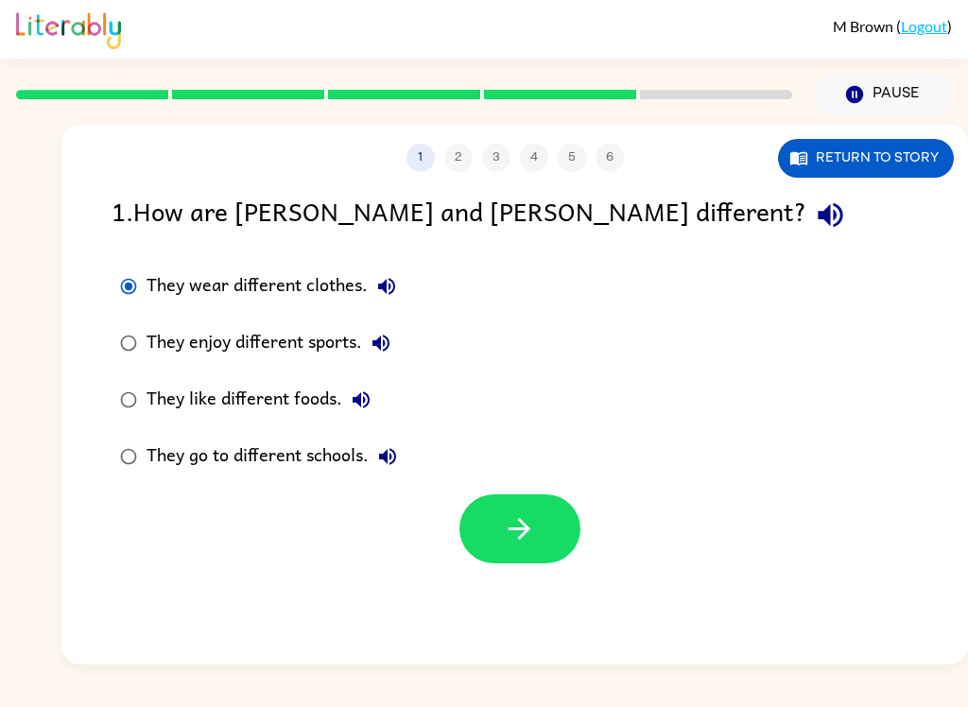
click at [514, 554] on button "button" at bounding box center [520, 529] width 121 height 69
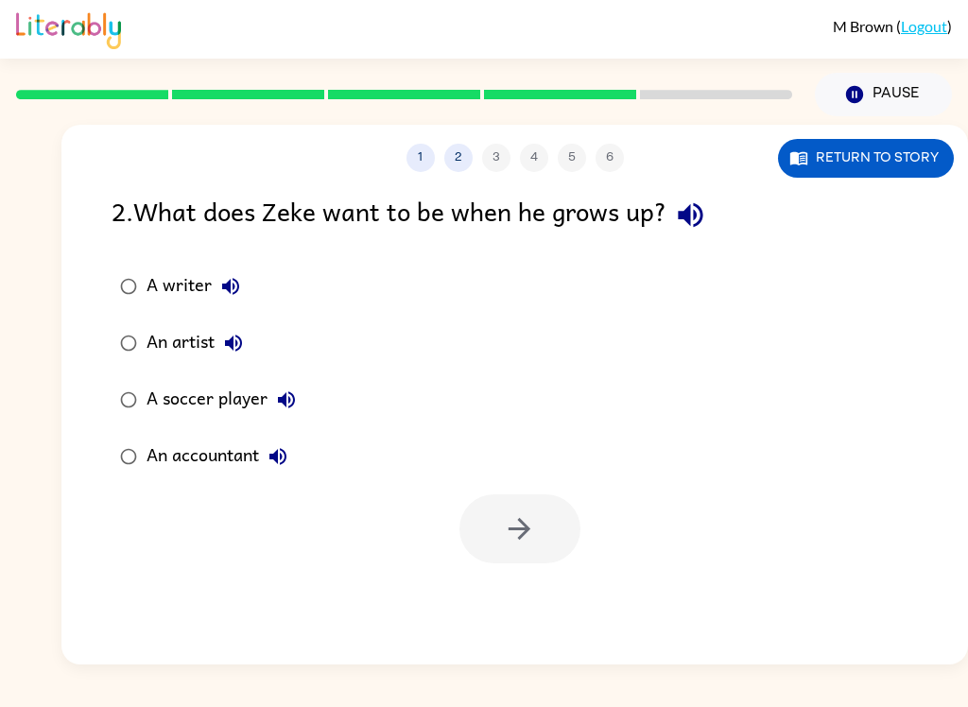
click at [680, 224] on icon "button" at bounding box center [690, 215] width 33 height 33
click at [695, 209] on icon "button" at bounding box center [690, 215] width 25 height 25
click at [696, 217] on icon "button" at bounding box center [690, 215] width 25 height 25
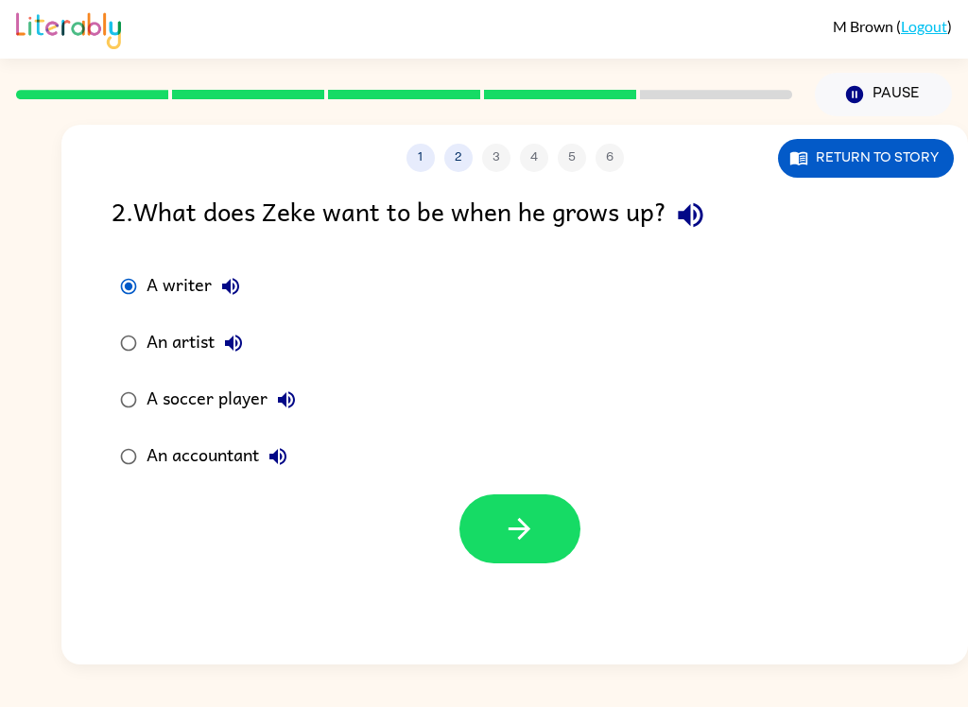
click at [236, 274] on button "A writer" at bounding box center [231, 287] width 38 height 38
click at [240, 338] on icon "button" at bounding box center [233, 343] width 17 height 17
click at [296, 398] on icon "button" at bounding box center [286, 400] width 23 height 23
click at [286, 458] on icon "button" at bounding box center [278, 456] width 23 height 23
click at [235, 334] on icon "button" at bounding box center [233, 343] width 23 height 23
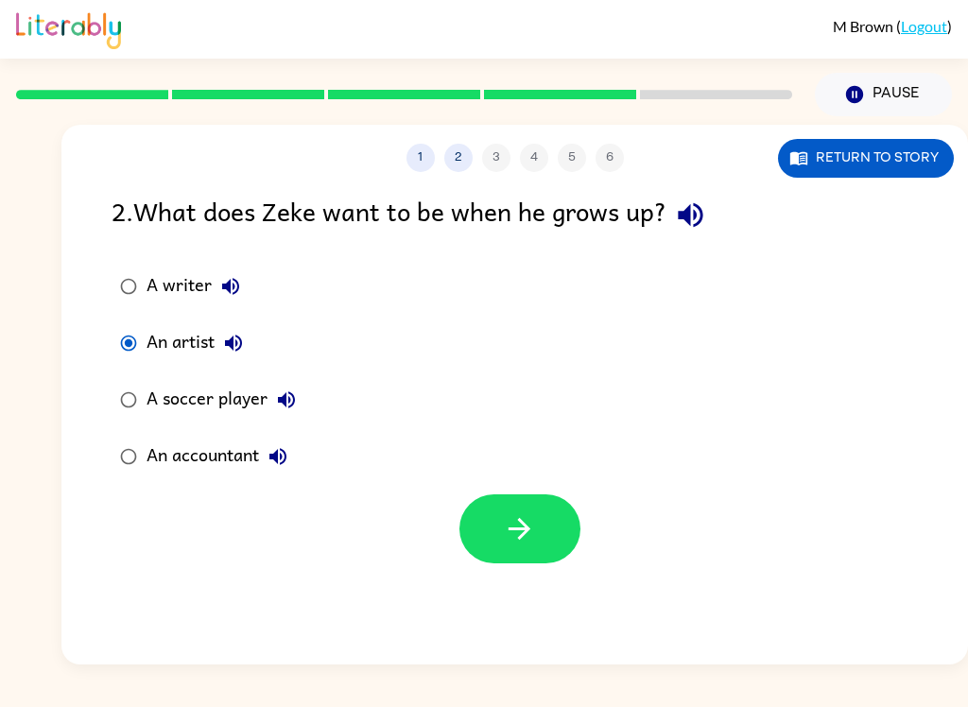
click at [507, 535] on icon "button" at bounding box center [519, 529] width 33 height 33
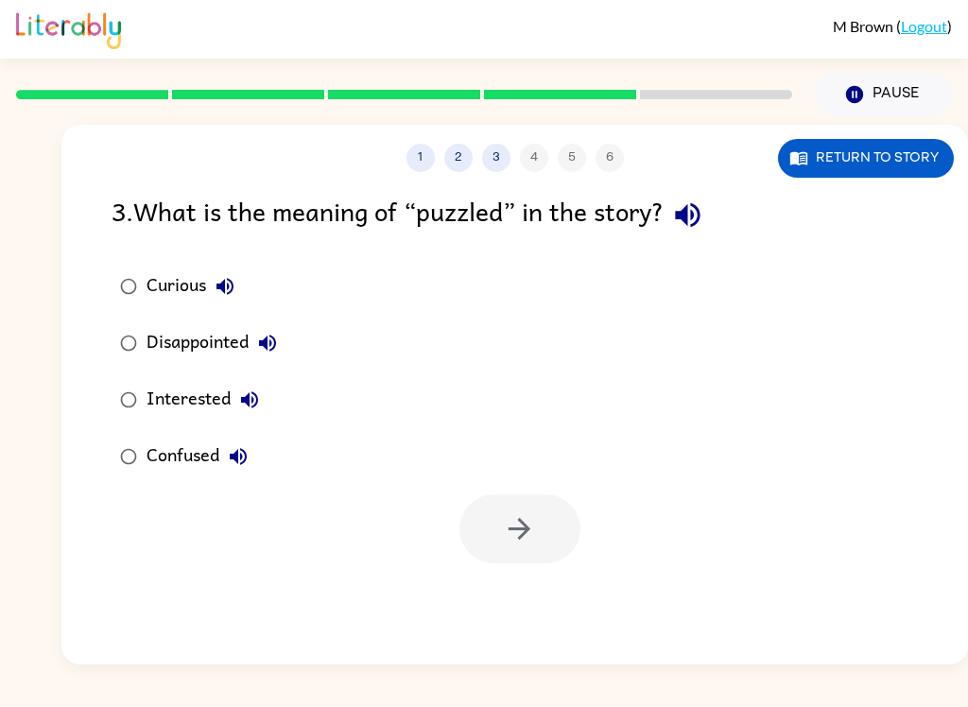
click at [540, 524] on div at bounding box center [520, 529] width 121 height 69
click at [700, 217] on icon "button" at bounding box center [687, 215] width 25 height 25
click at [691, 218] on icon "button" at bounding box center [687, 215] width 25 height 25
click at [705, 218] on icon "button" at bounding box center [687, 215] width 33 height 33
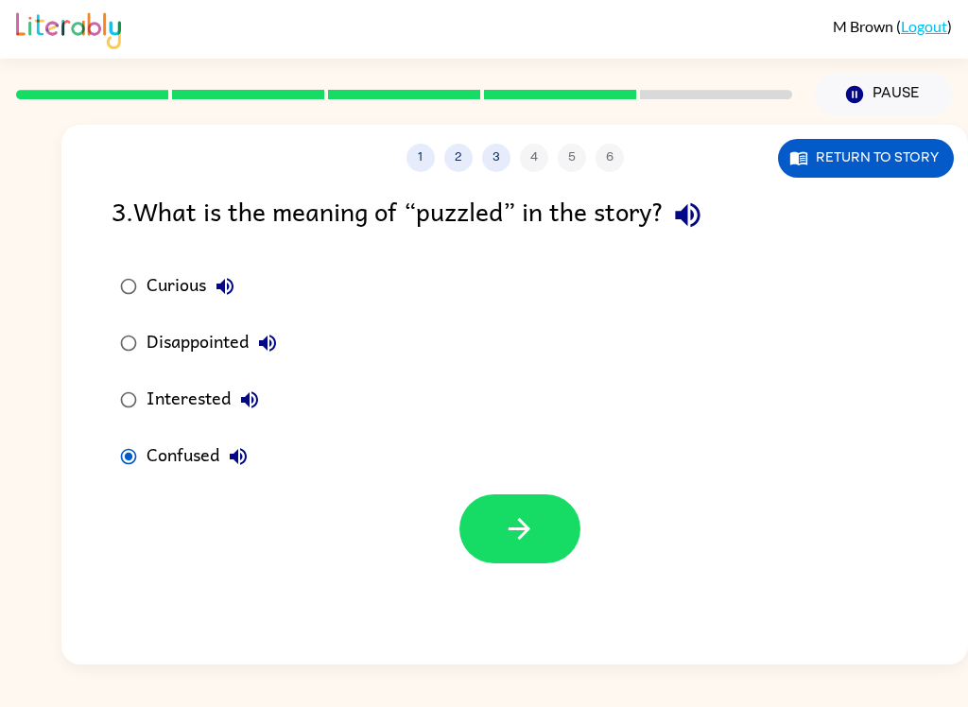
click at [502, 540] on button "button" at bounding box center [520, 529] width 121 height 69
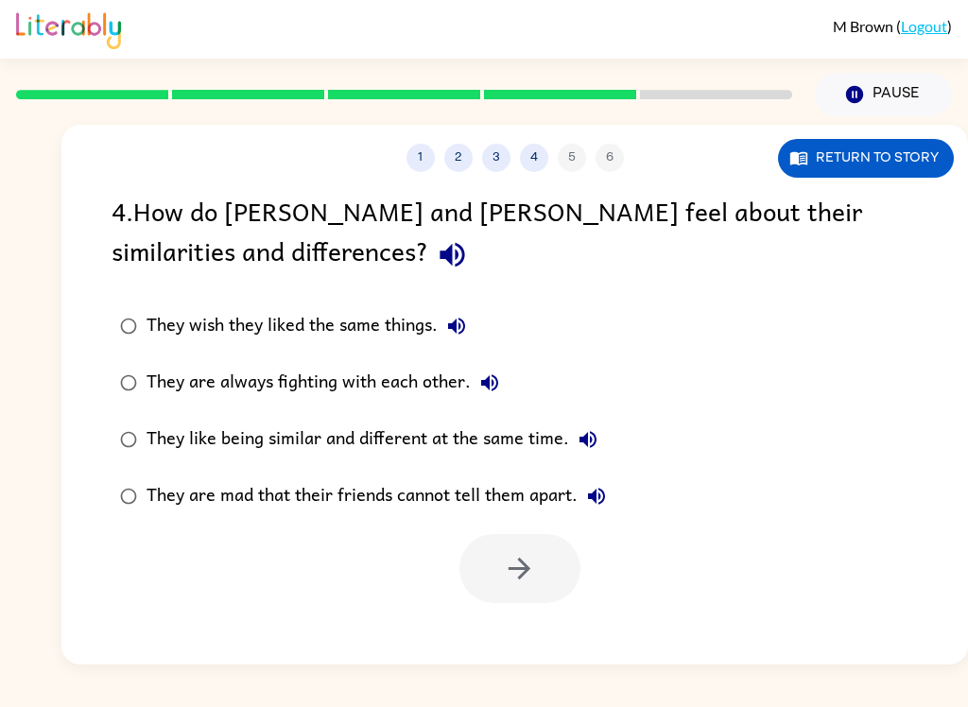
click at [440, 253] on icon "button" at bounding box center [452, 255] width 25 height 25
click at [454, 329] on icon "button" at bounding box center [456, 326] width 17 height 17
click at [479, 392] on icon "button" at bounding box center [490, 383] width 23 height 23
click at [581, 451] on icon "button" at bounding box center [588, 439] width 23 height 23
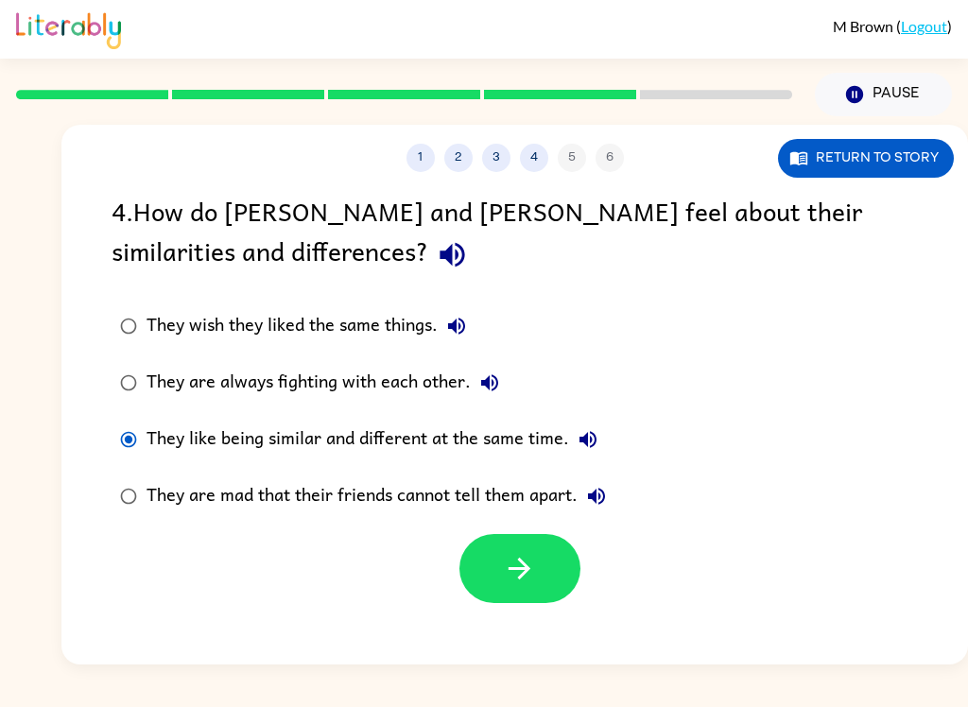
click at [501, 566] on button "button" at bounding box center [520, 568] width 121 height 69
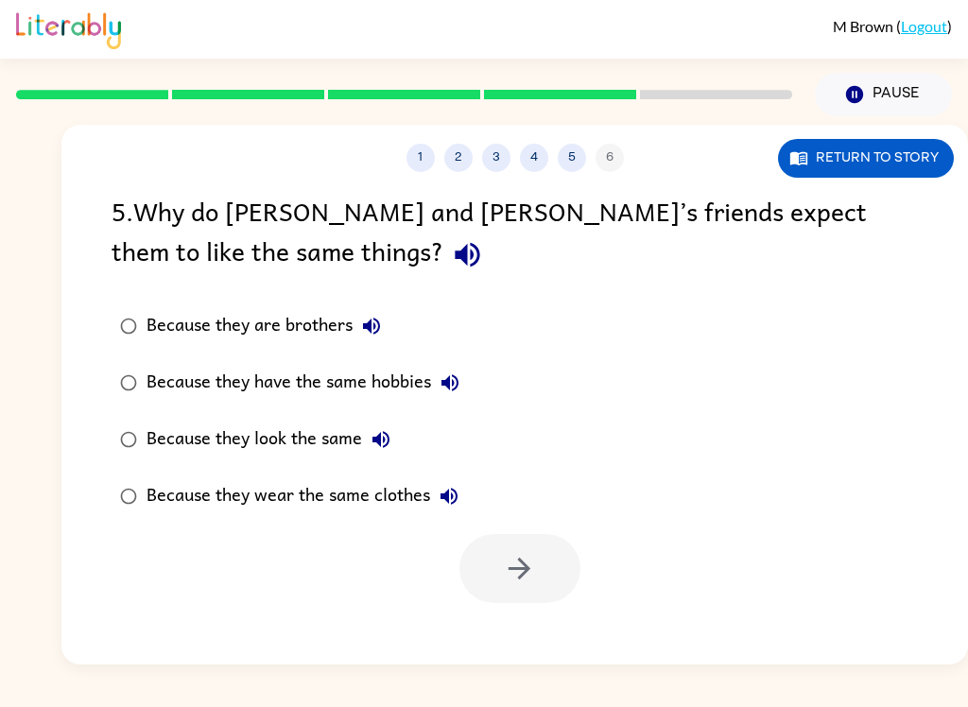
click at [455, 255] on icon "button" at bounding box center [467, 255] width 25 height 25
click at [374, 340] on button "Because they are brothers" at bounding box center [372, 326] width 38 height 38
click at [458, 402] on button "Because they have the same hobbies" at bounding box center [450, 383] width 38 height 38
click at [383, 436] on icon "button" at bounding box center [381, 439] width 23 height 23
click at [439, 502] on icon "button" at bounding box center [449, 496] width 23 height 23
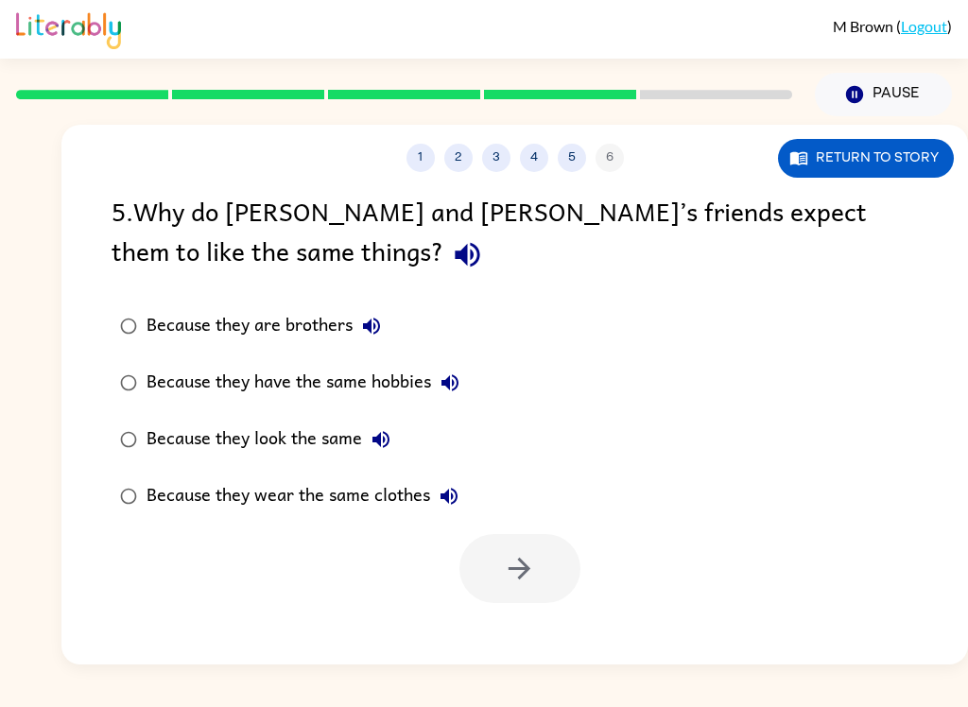
click at [451, 265] on icon "button" at bounding box center [467, 254] width 33 height 33
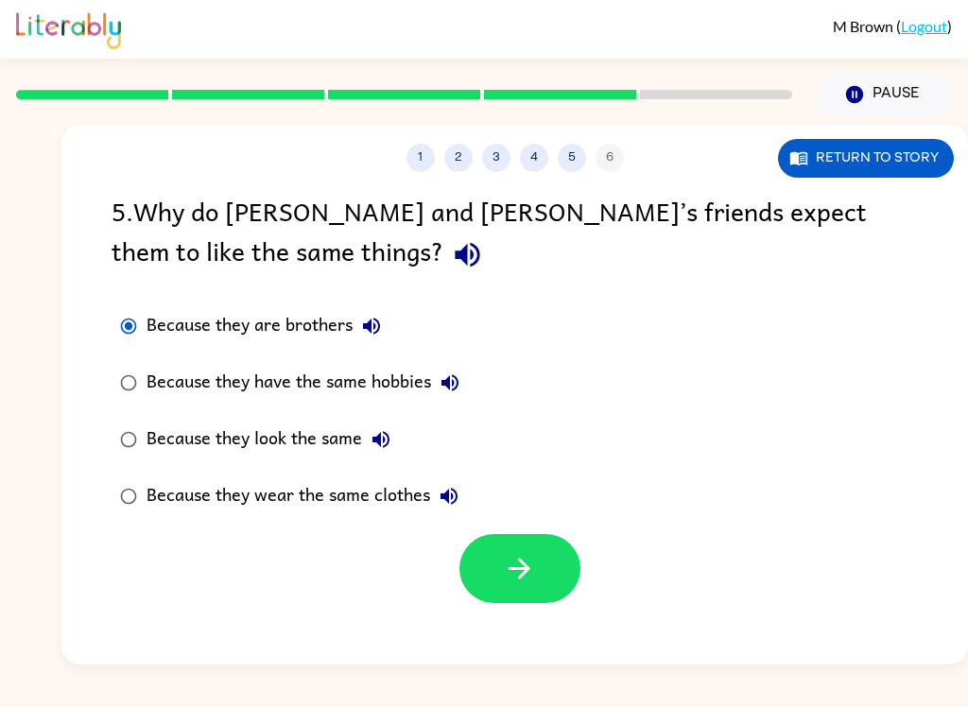
click at [504, 576] on icon "button" at bounding box center [519, 568] width 33 height 33
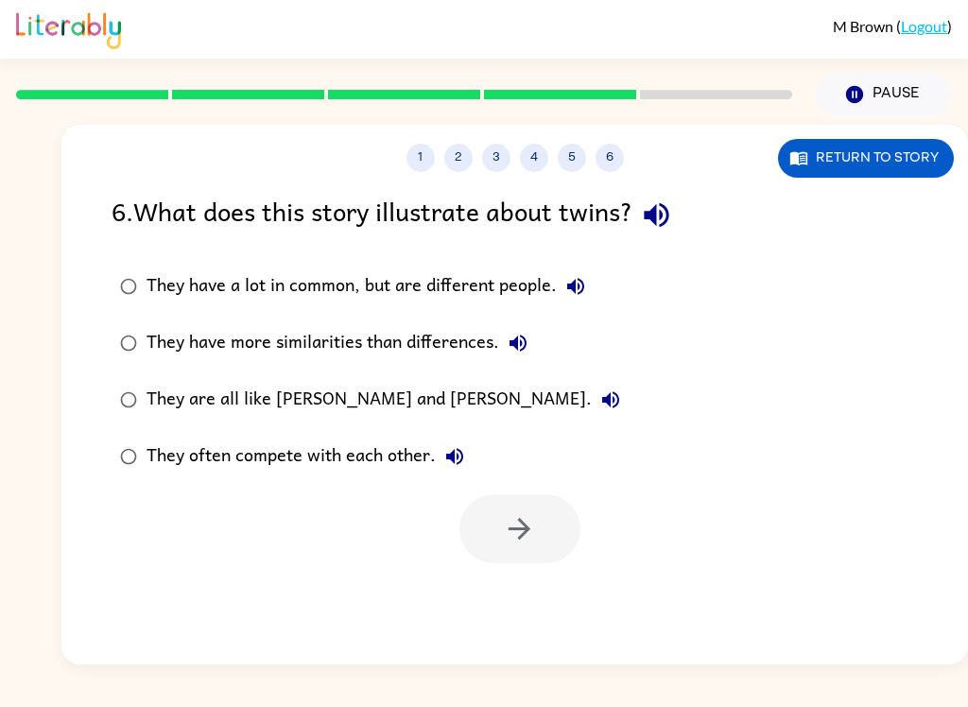
click at [665, 212] on icon "button" at bounding box center [656, 215] width 33 height 33
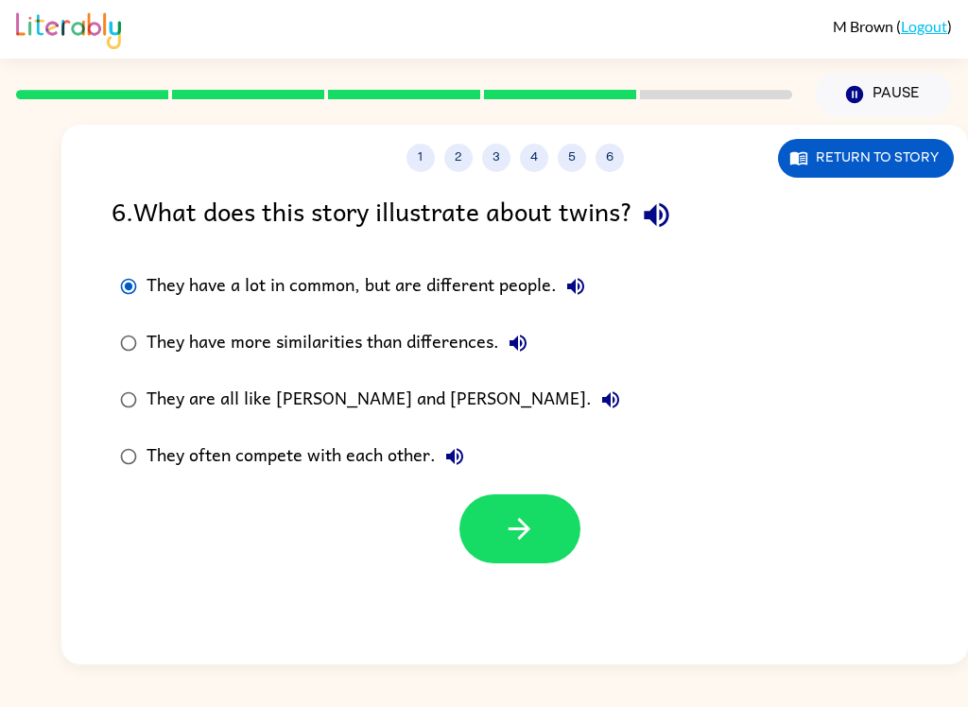
click at [571, 286] on icon "button" at bounding box center [575, 286] width 17 height 17
click at [573, 289] on icon "button" at bounding box center [575, 286] width 17 height 17
click at [485, 533] on button "button" at bounding box center [520, 529] width 121 height 69
